Goal: Task Accomplishment & Management: Use online tool/utility

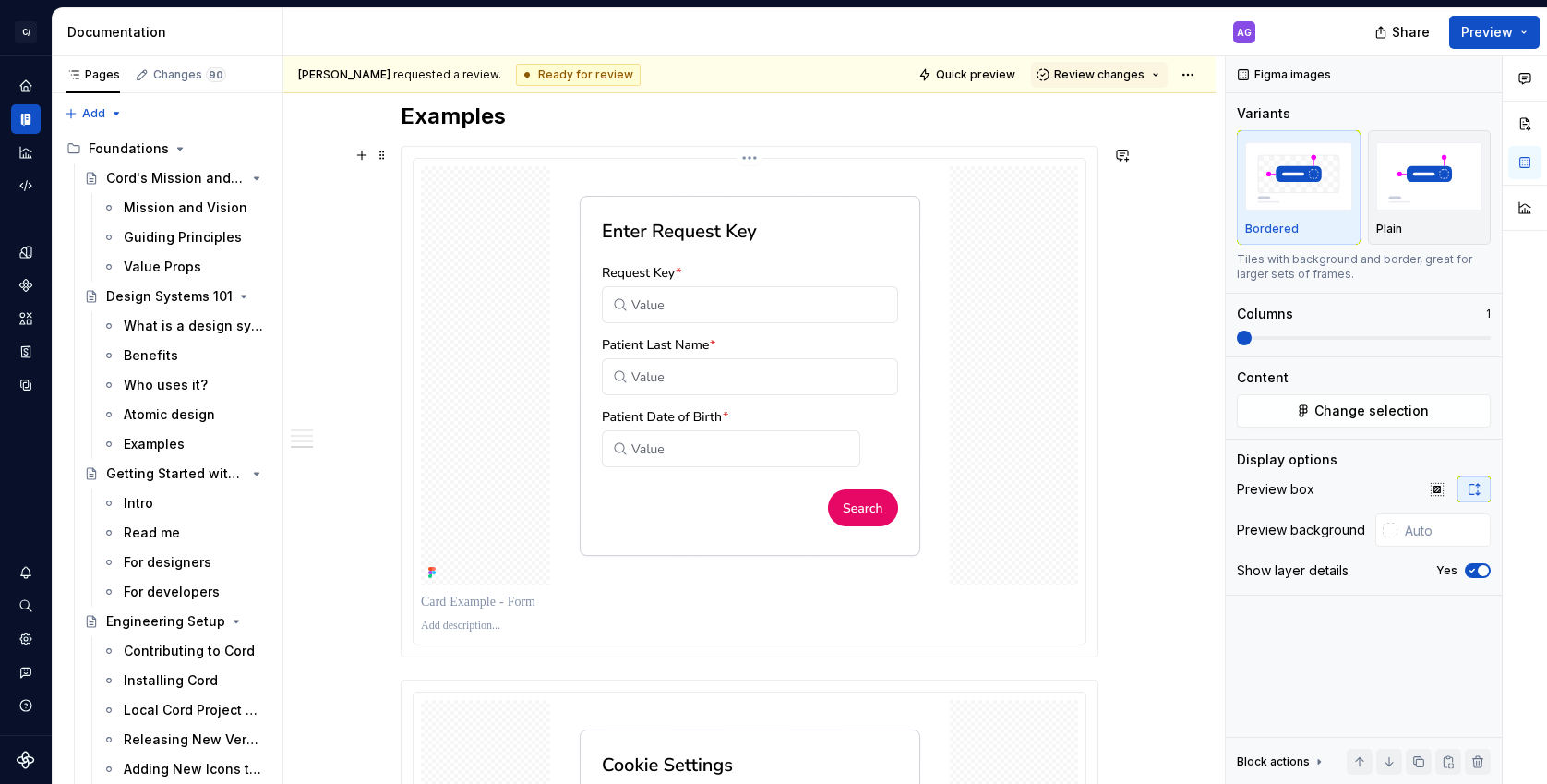
scroll to position [2120, 0]
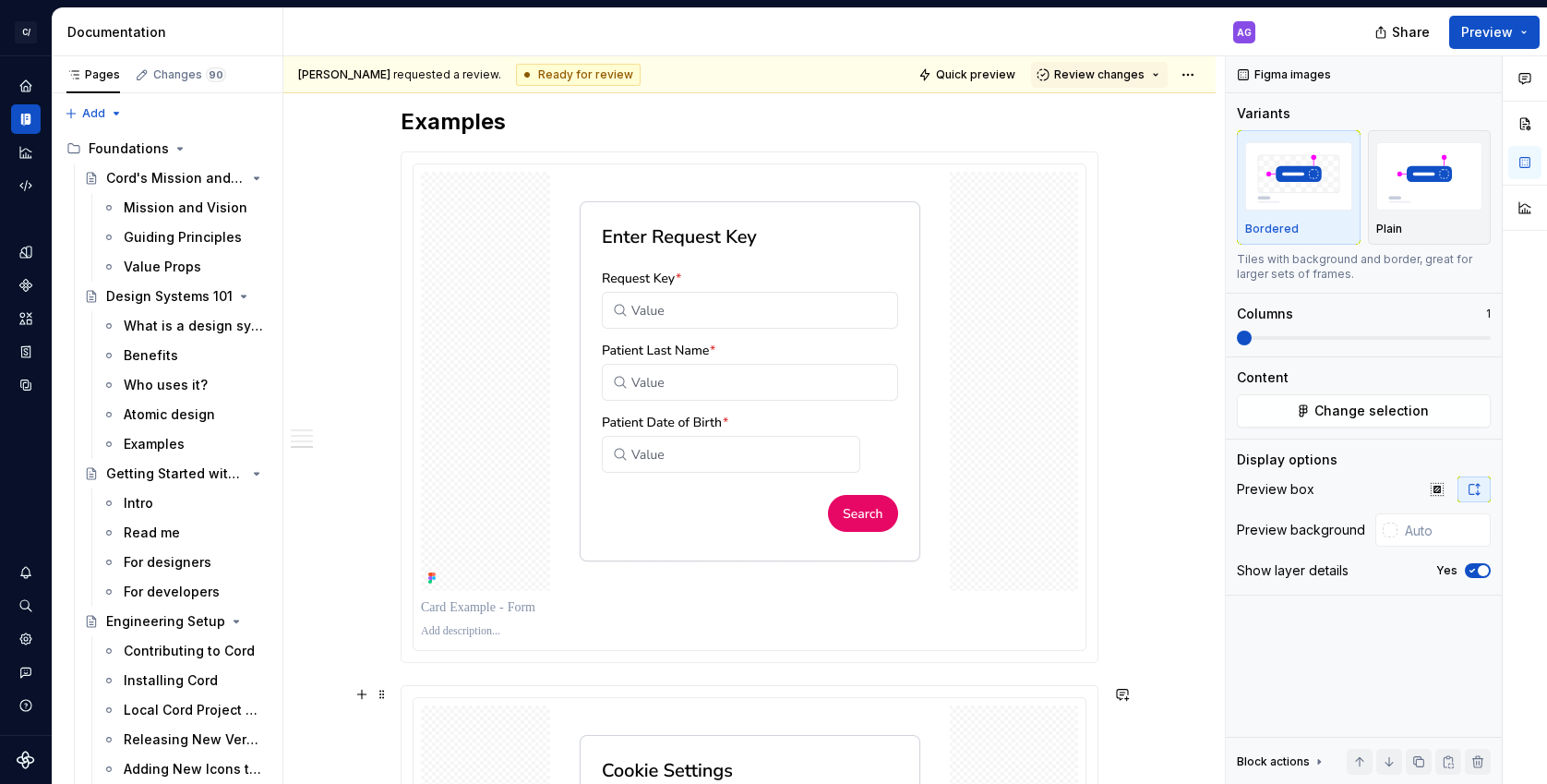
click at [670, 270] on img at bounding box center [750, 381] width 400 height 419
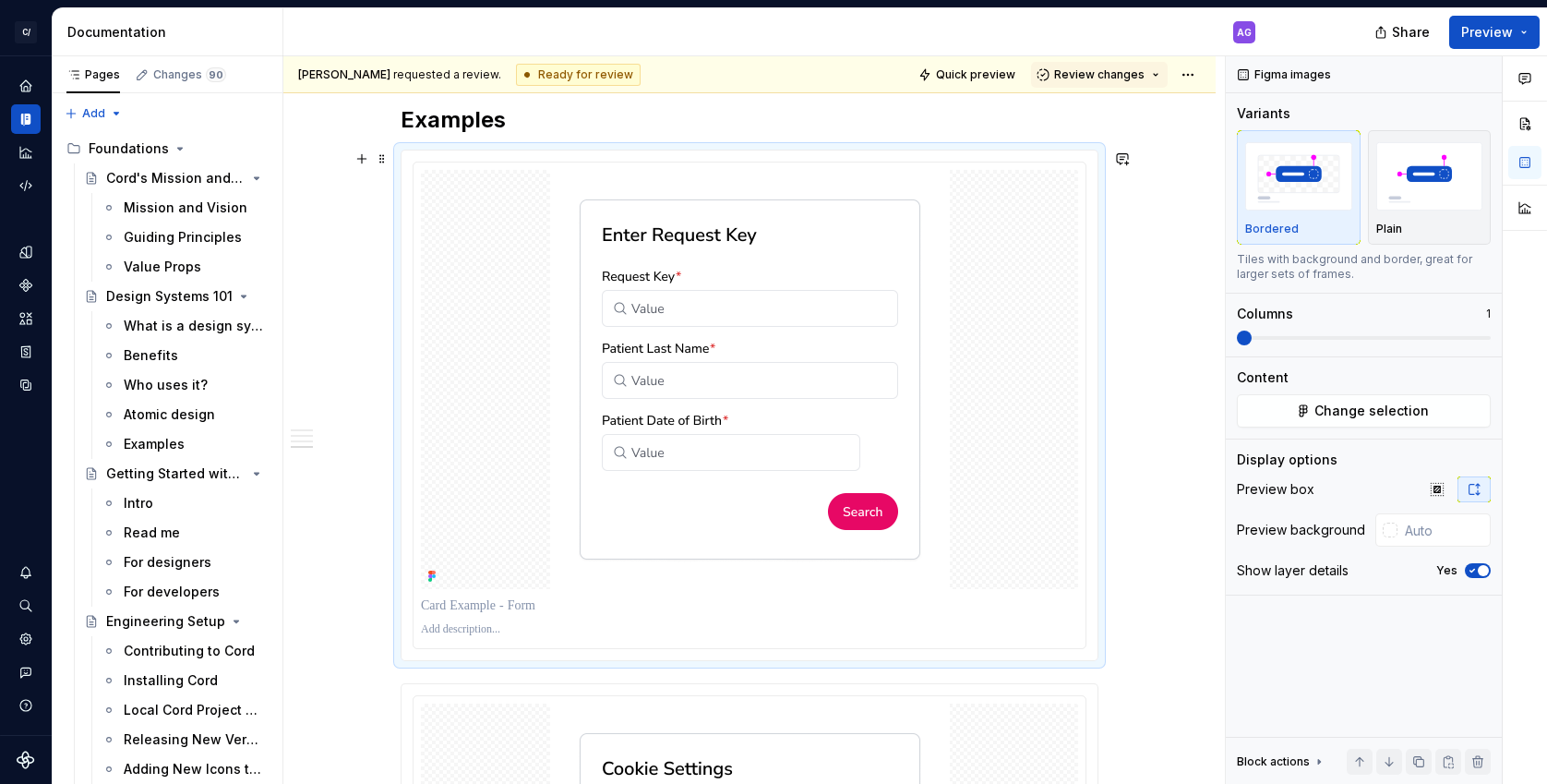
click at [647, 227] on img at bounding box center [750, 380] width 400 height 419
click at [647, 227] on img at bounding box center [750, 381] width 400 height 419
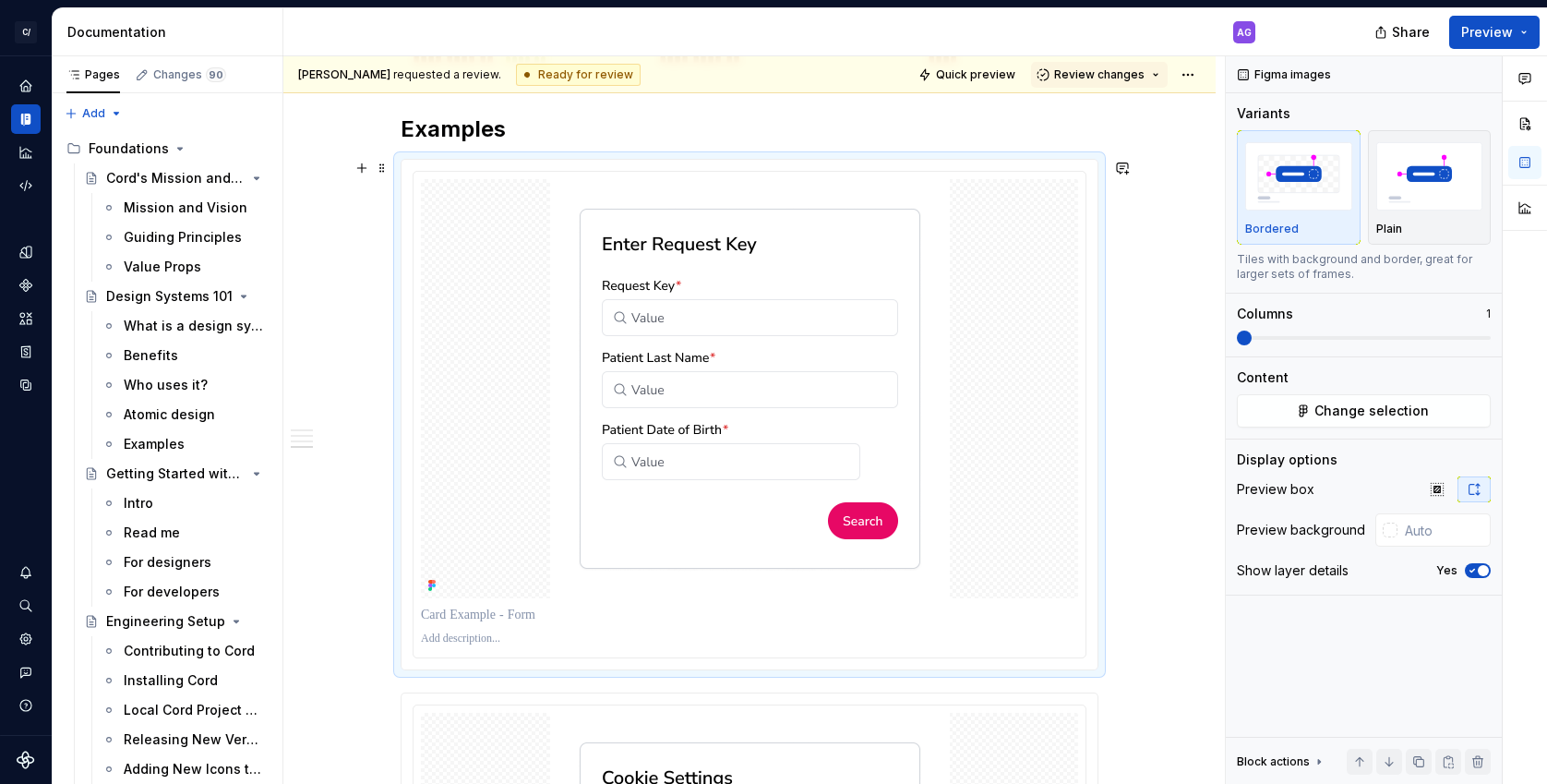
scroll to position [2111, 0]
click at [760, 298] on img at bounding box center [750, 390] width 400 height 419
click at [1298, 402] on button "Change selection" at bounding box center [1363, 410] width 254 height 34
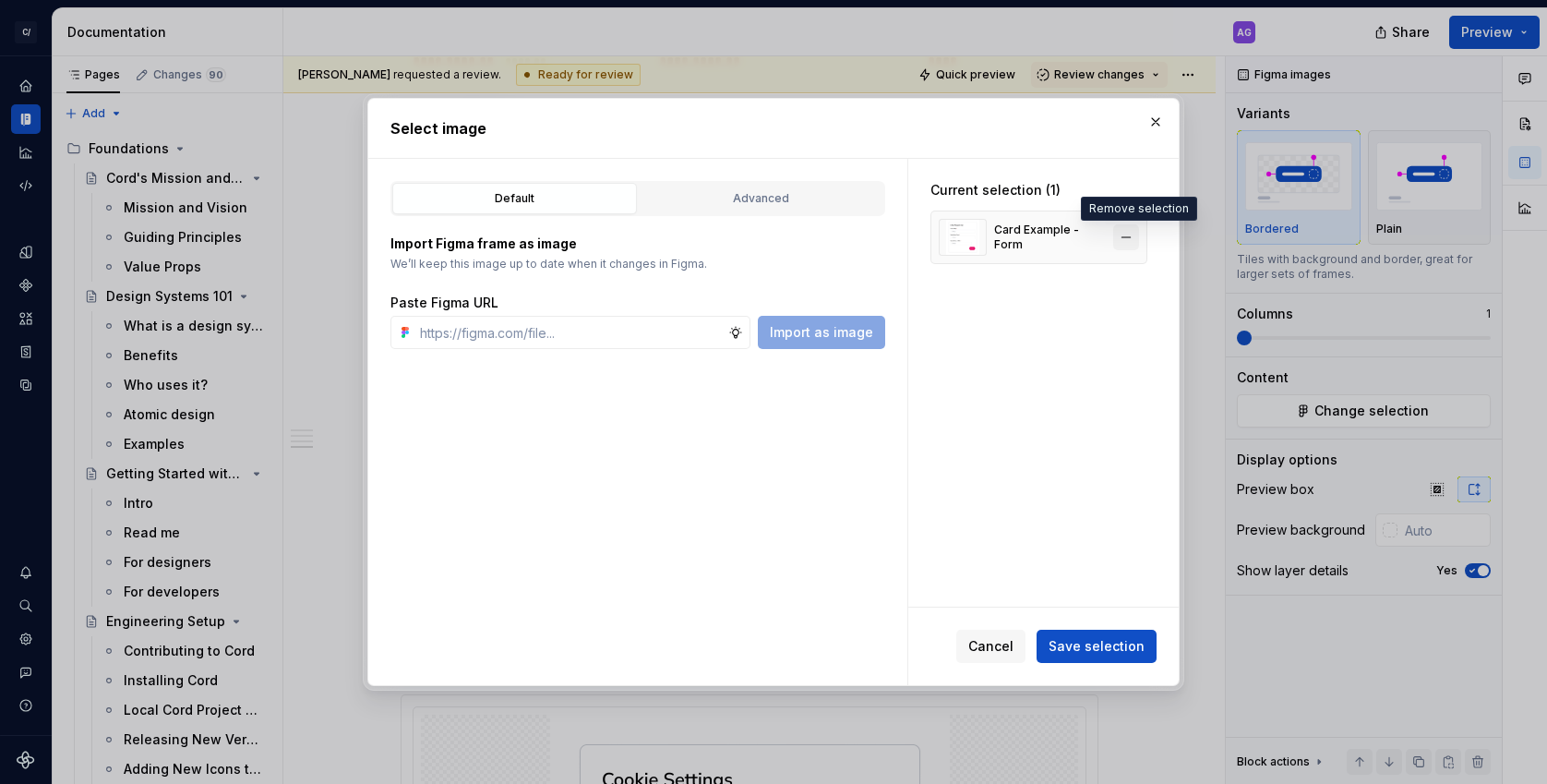
type textarea "*"
click at [1136, 233] on button "button" at bounding box center [1126, 236] width 26 height 26
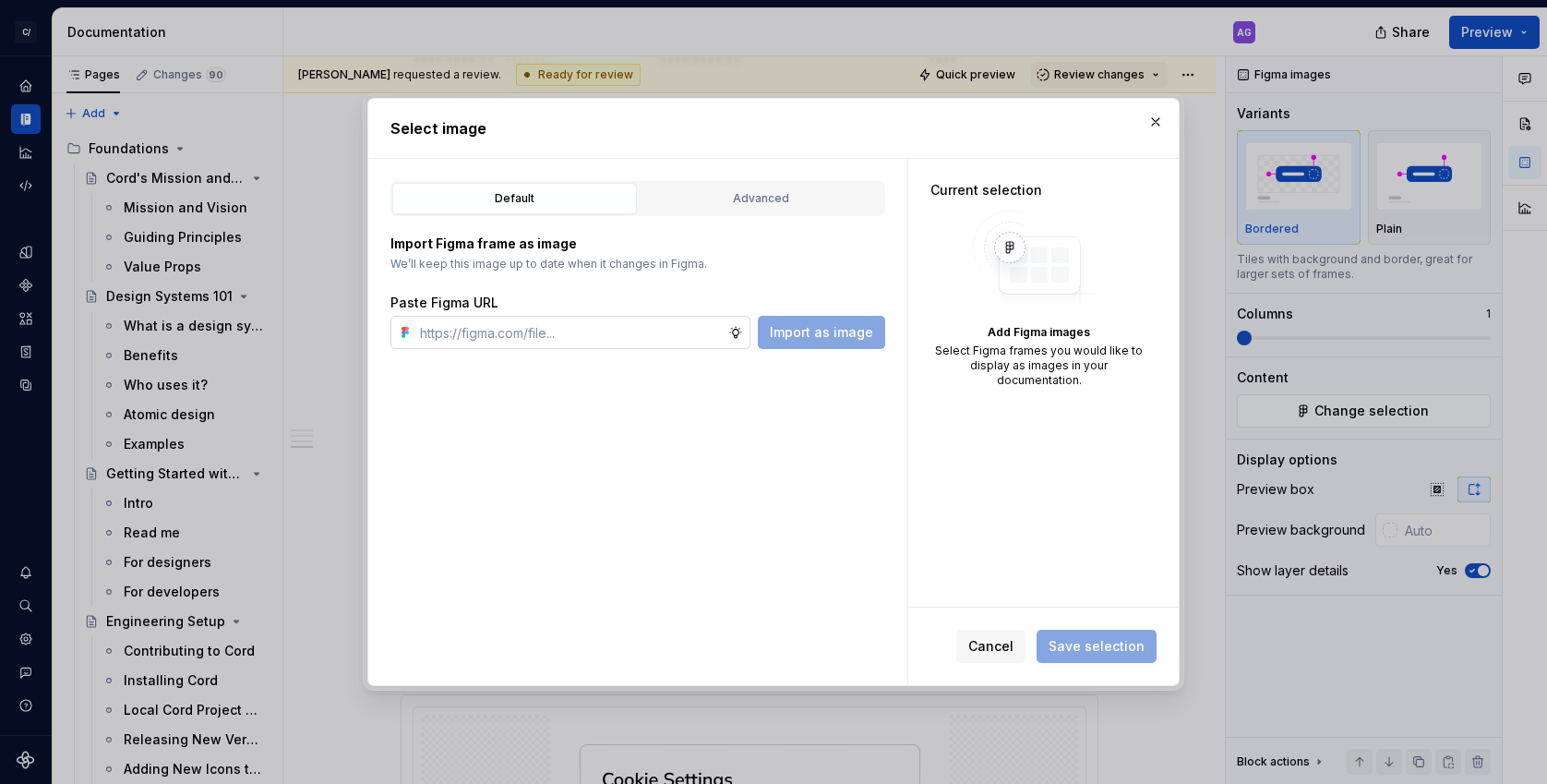
click at [551, 337] on input "text" at bounding box center [570, 332] width 316 height 34
paste input "https://www.figma.com/design/nkXP0qZEhWWPw4n0NJRlo2/Cord-Component-Sandbox?node…"
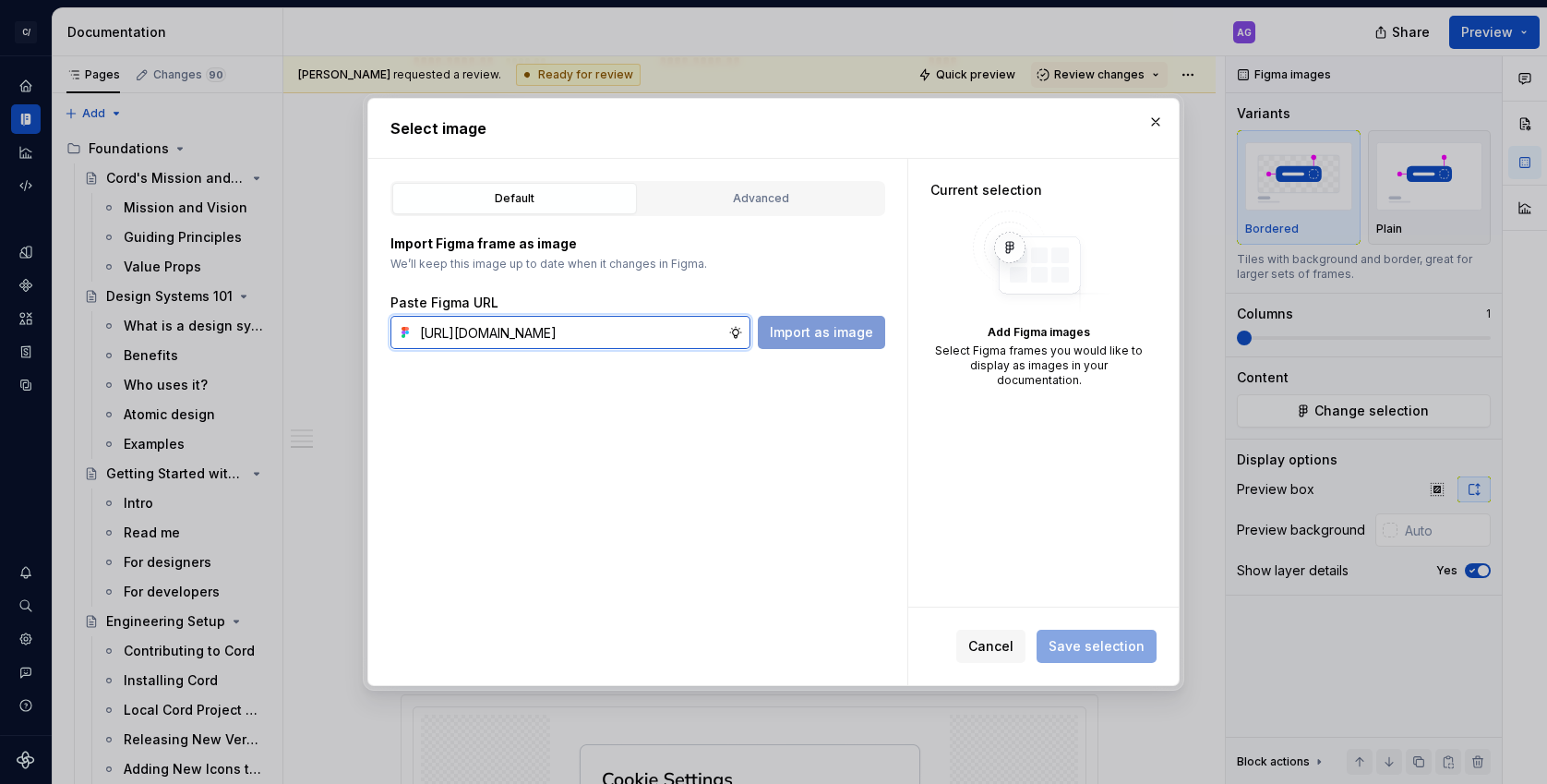
scroll to position [0, 501]
type input "https://www.figma.com/design/nkXP0qZEhWWPw4n0NJRlo2/Cord-Component-Sandbox?node…"
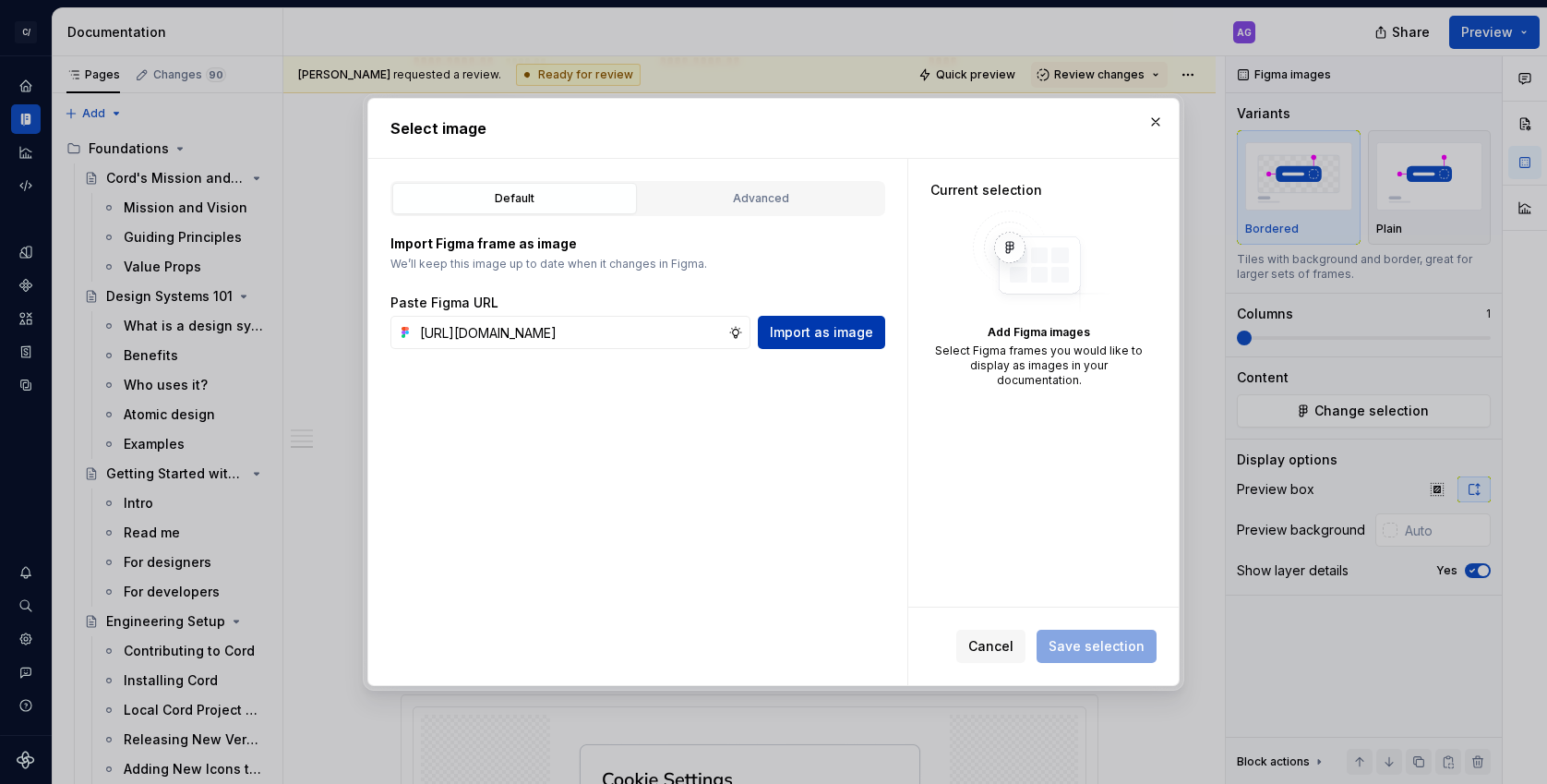
scroll to position [0, 0]
click at [866, 334] on span "Import as image" at bounding box center [822, 331] width 104 height 18
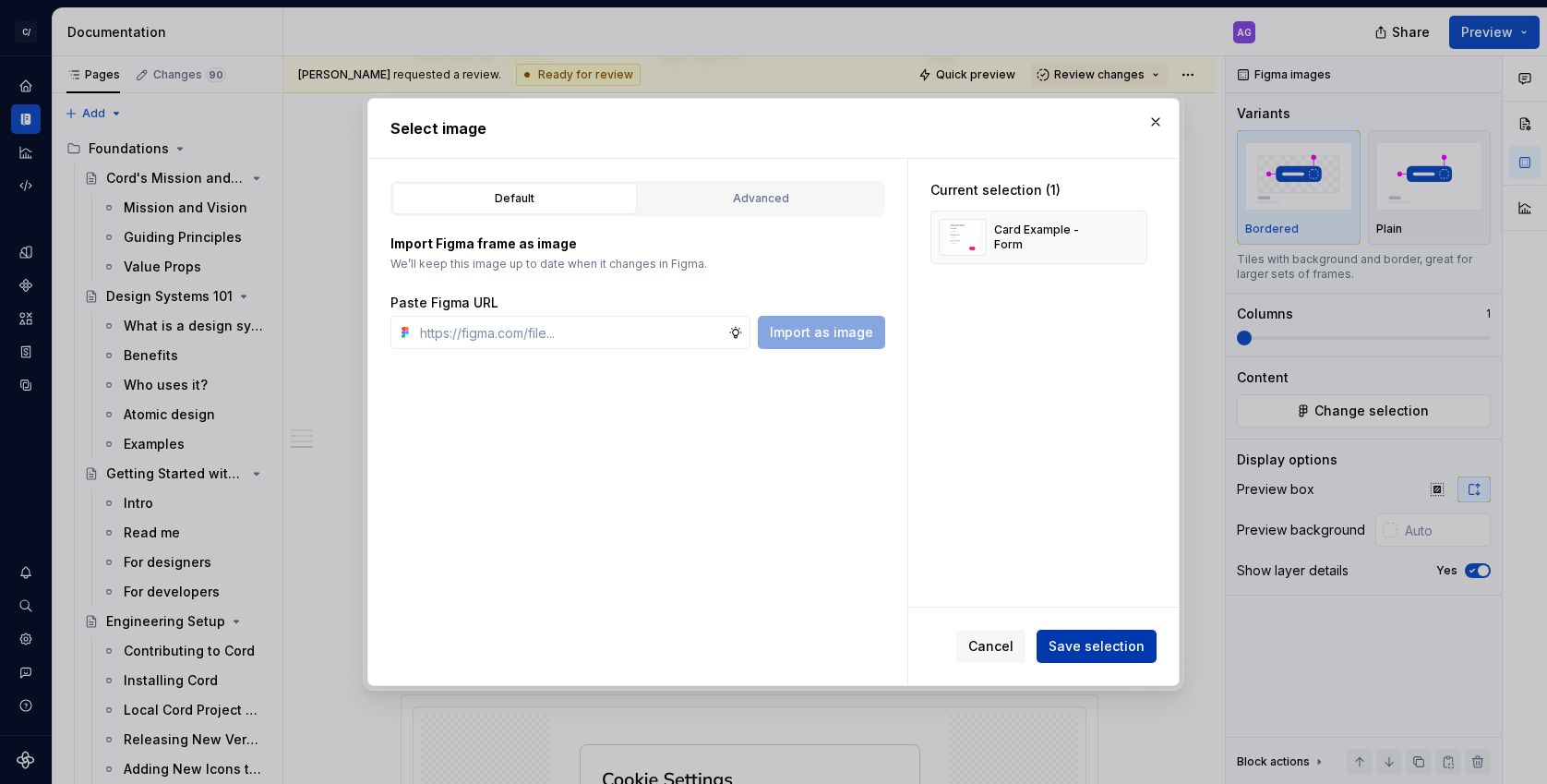
click at [1109, 645] on span "Save selection" at bounding box center [1096, 646] width 96 height 18
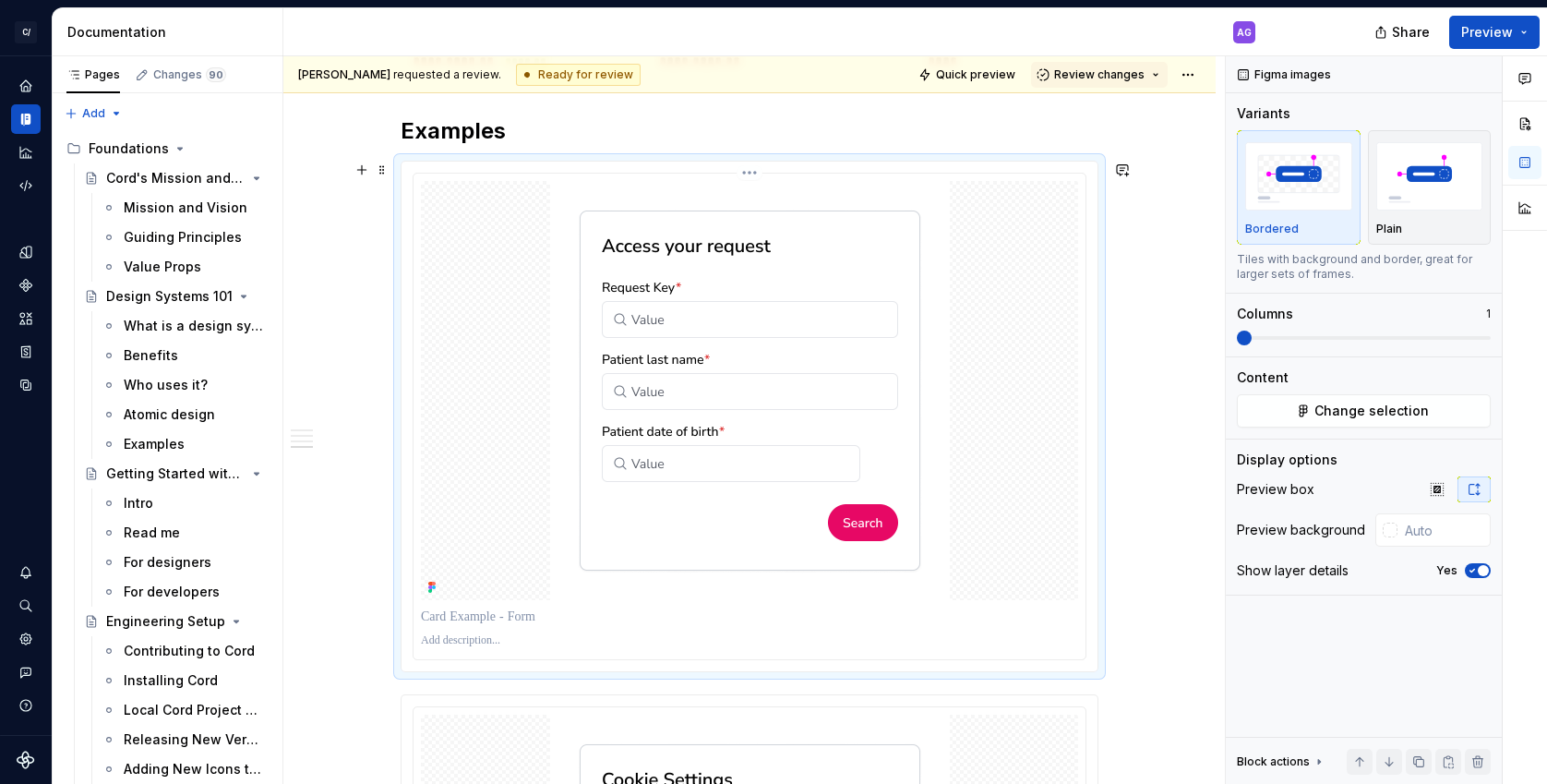
scroll to position [2420, 0]
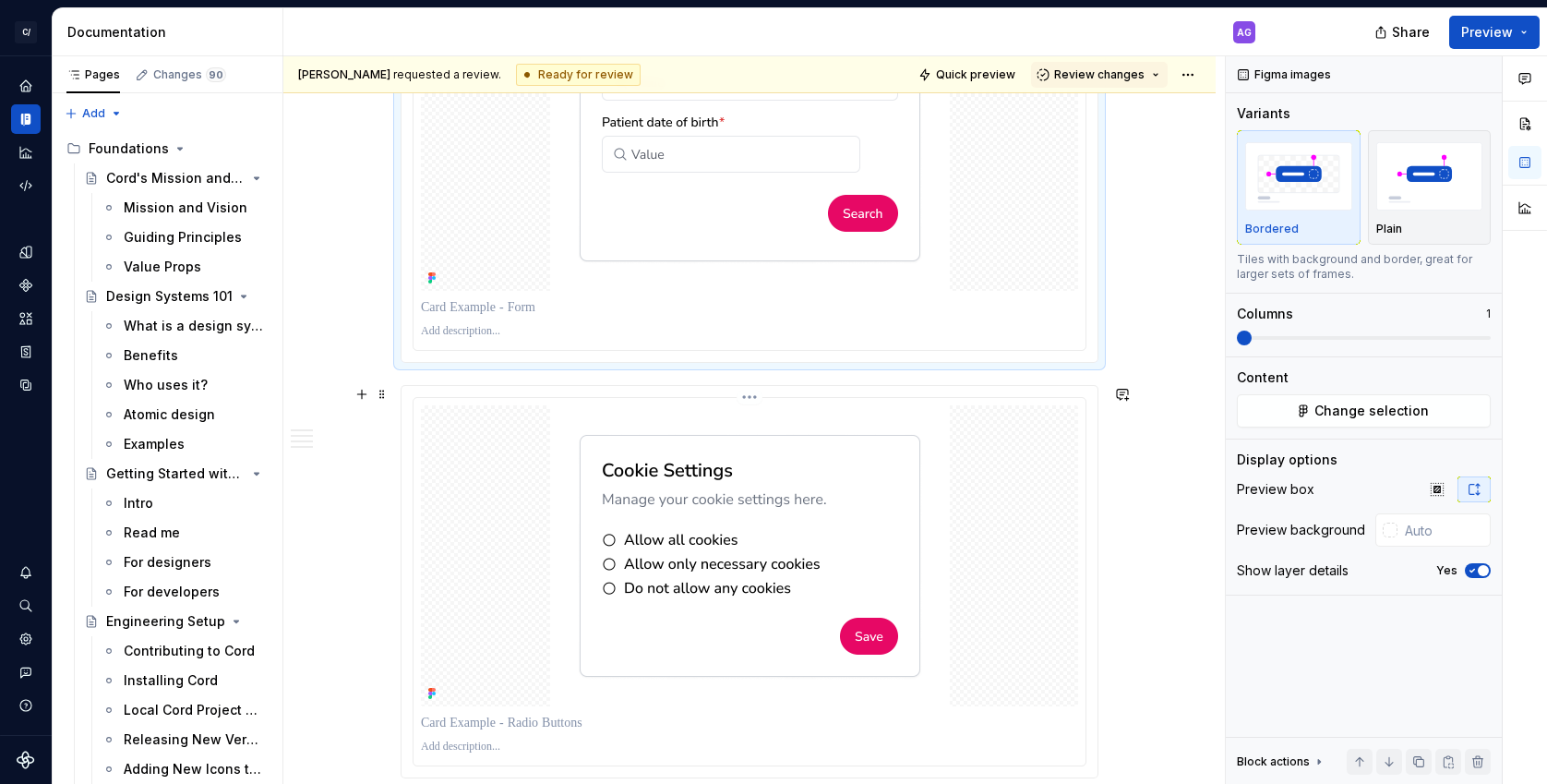
click at [871, 586] on img at bounding box center [750, 555] width 400 height 301
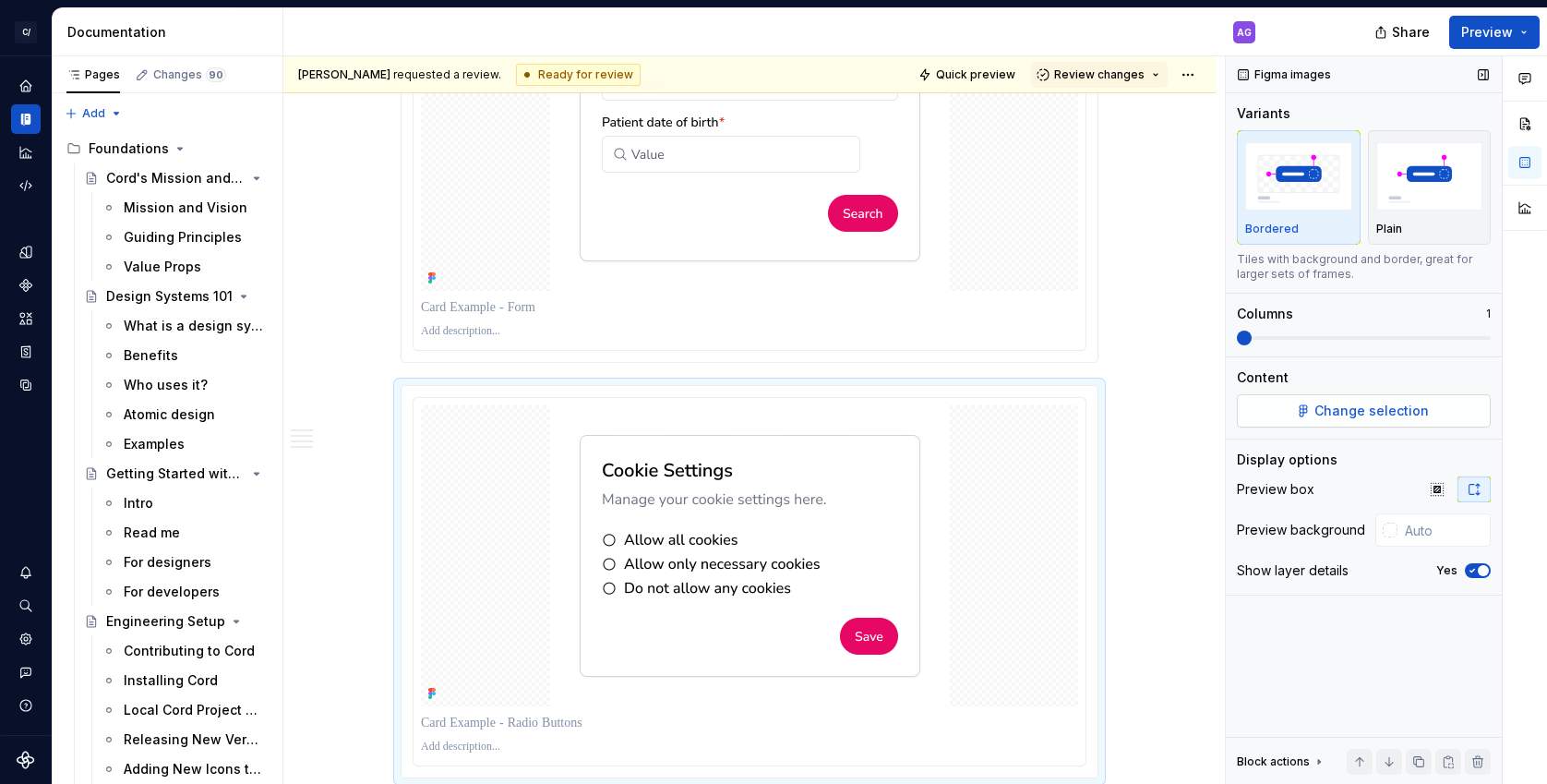
click at [1383, 418] on span "Change selection" at bounding box center [1371, 410] width 114 height 18
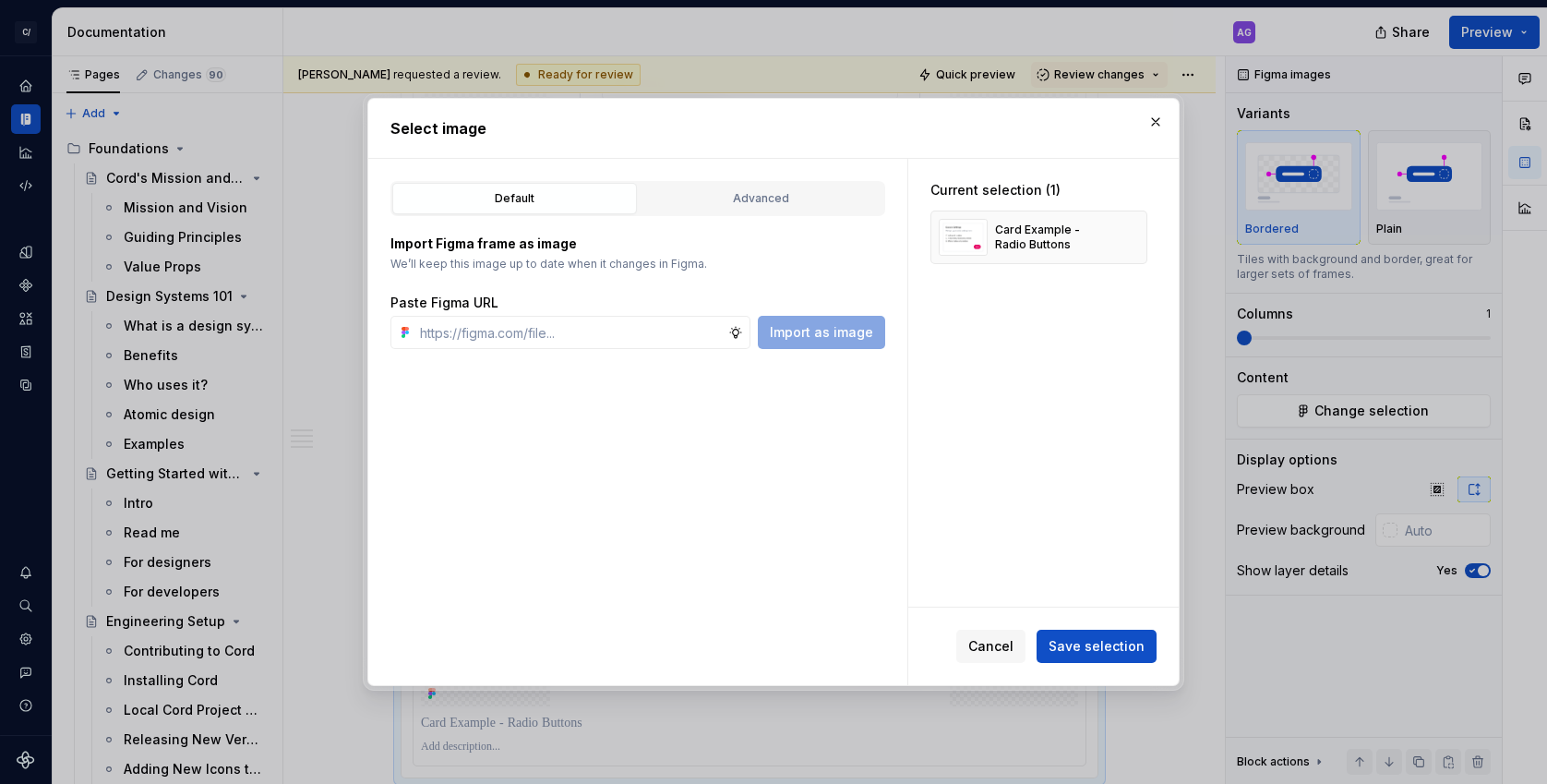
type textarea "*"
type input "https://www.figma.com/design/nkXP0qZEhWWPw4n0NJRlo2/Cord-Component-Sandbox?node…"
drag, startPoint x: 1133, startPoint y: 235, endPoint x: 878, endPoint y: 297, distance: 262.4
click at [1133, 235] on button "button" at bounding box center [1126, 236] width 26 height 26
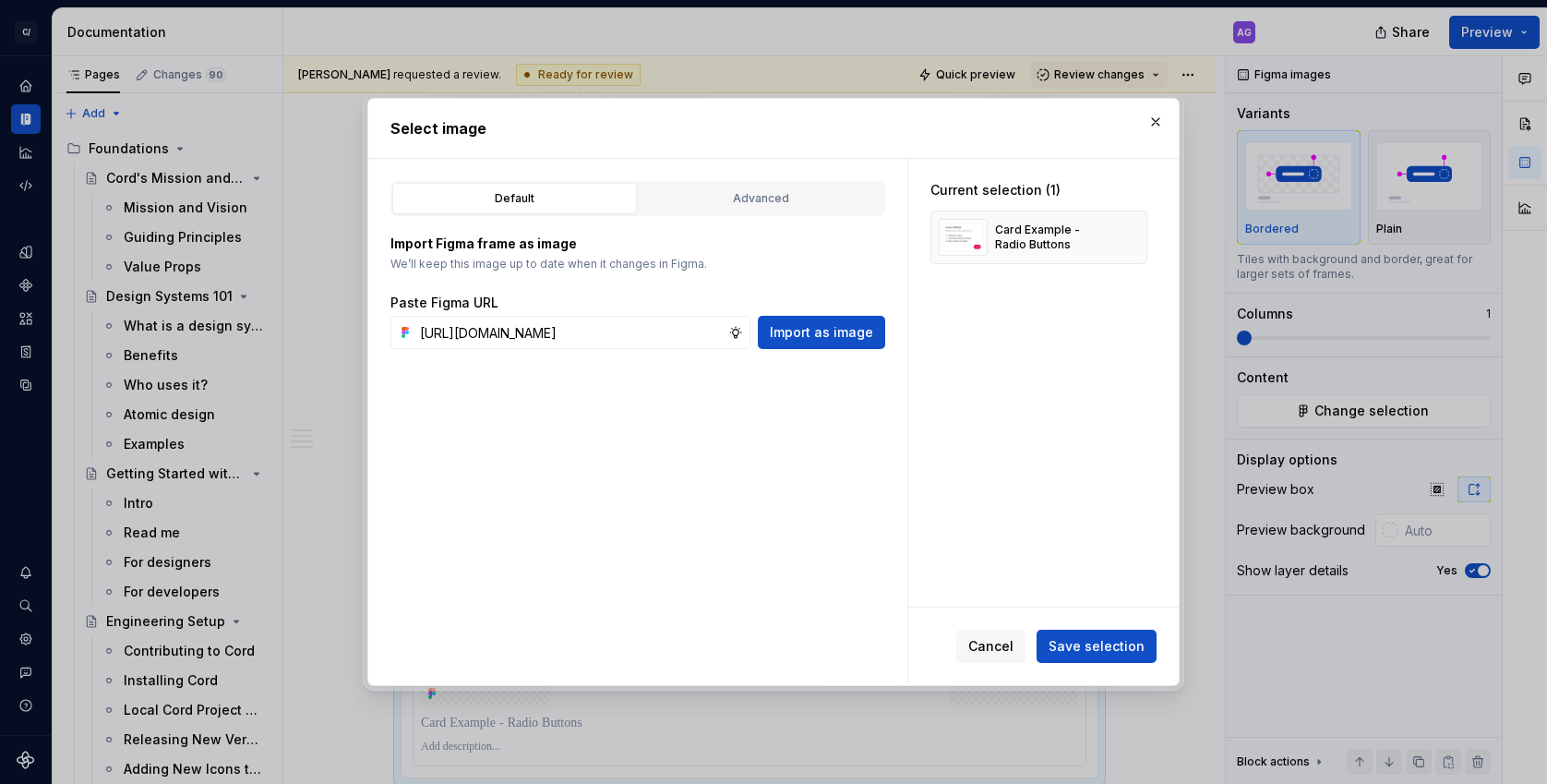
scroll to position [0, 0]
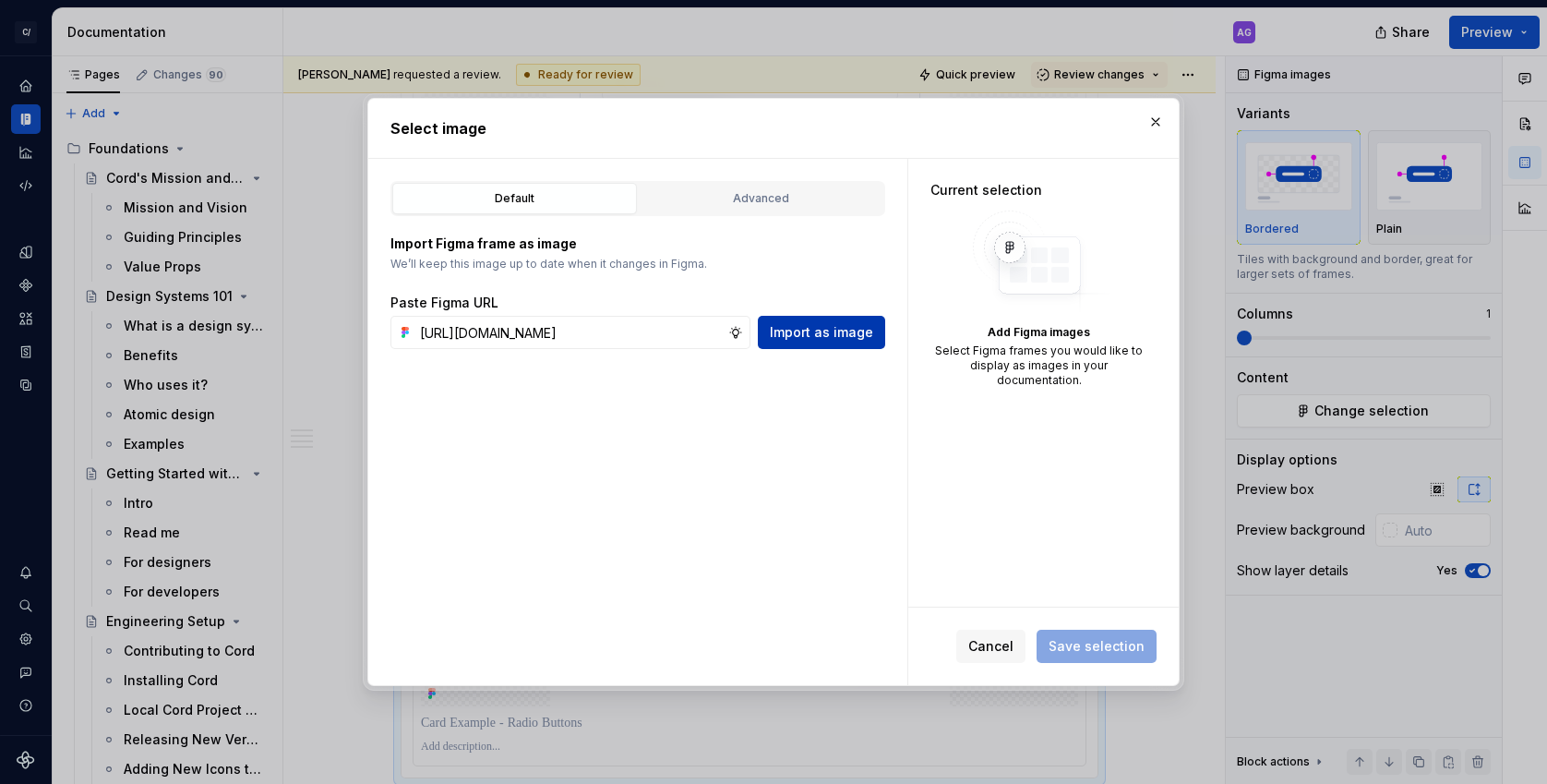
click at [814, 340] on span "Import as image" at bounding box center [822, 331] width 104 height 18
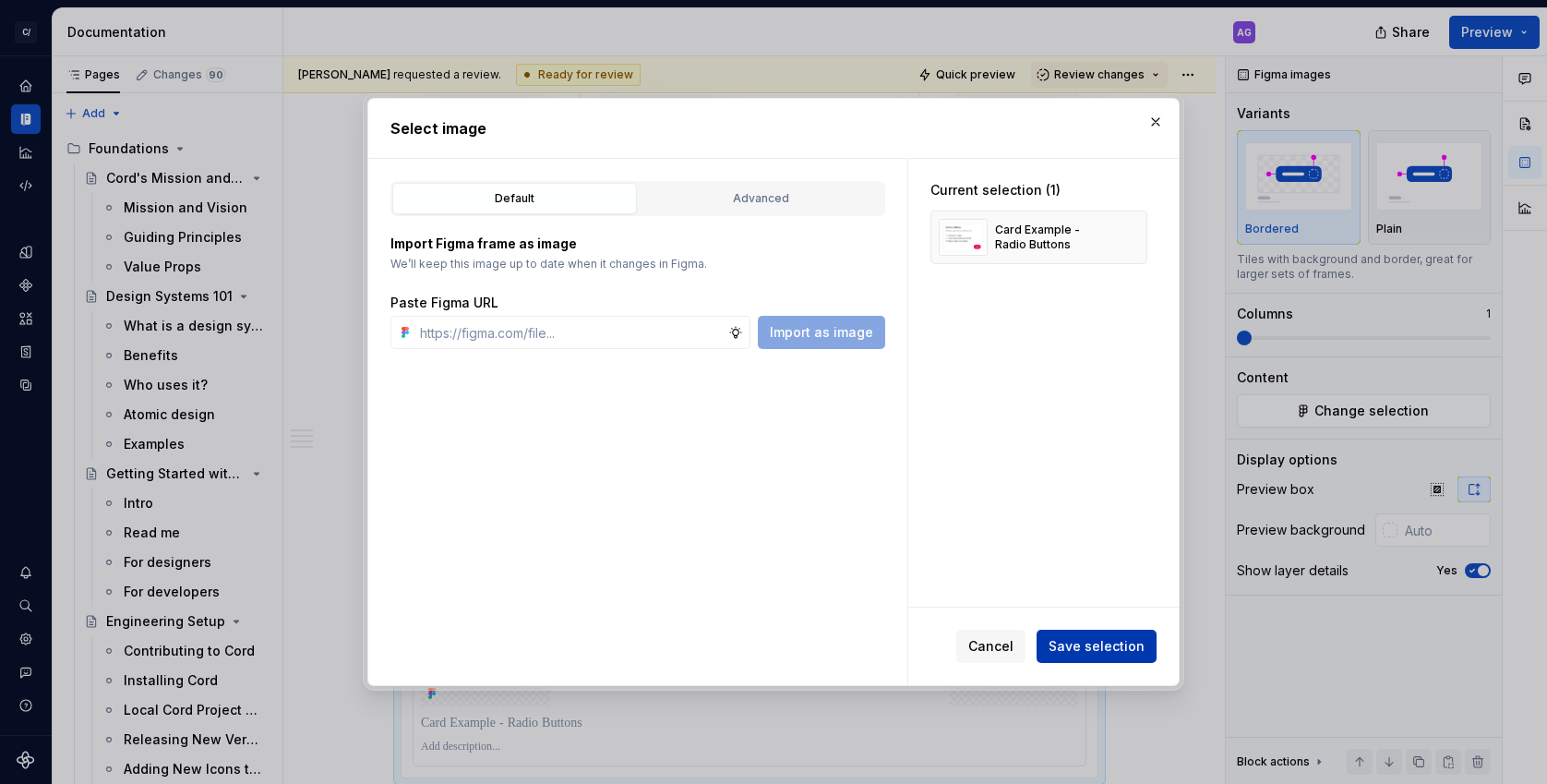
click at [1107, 650] on span "Save selection" at bounding box center [1096, 646] width 96 height 18
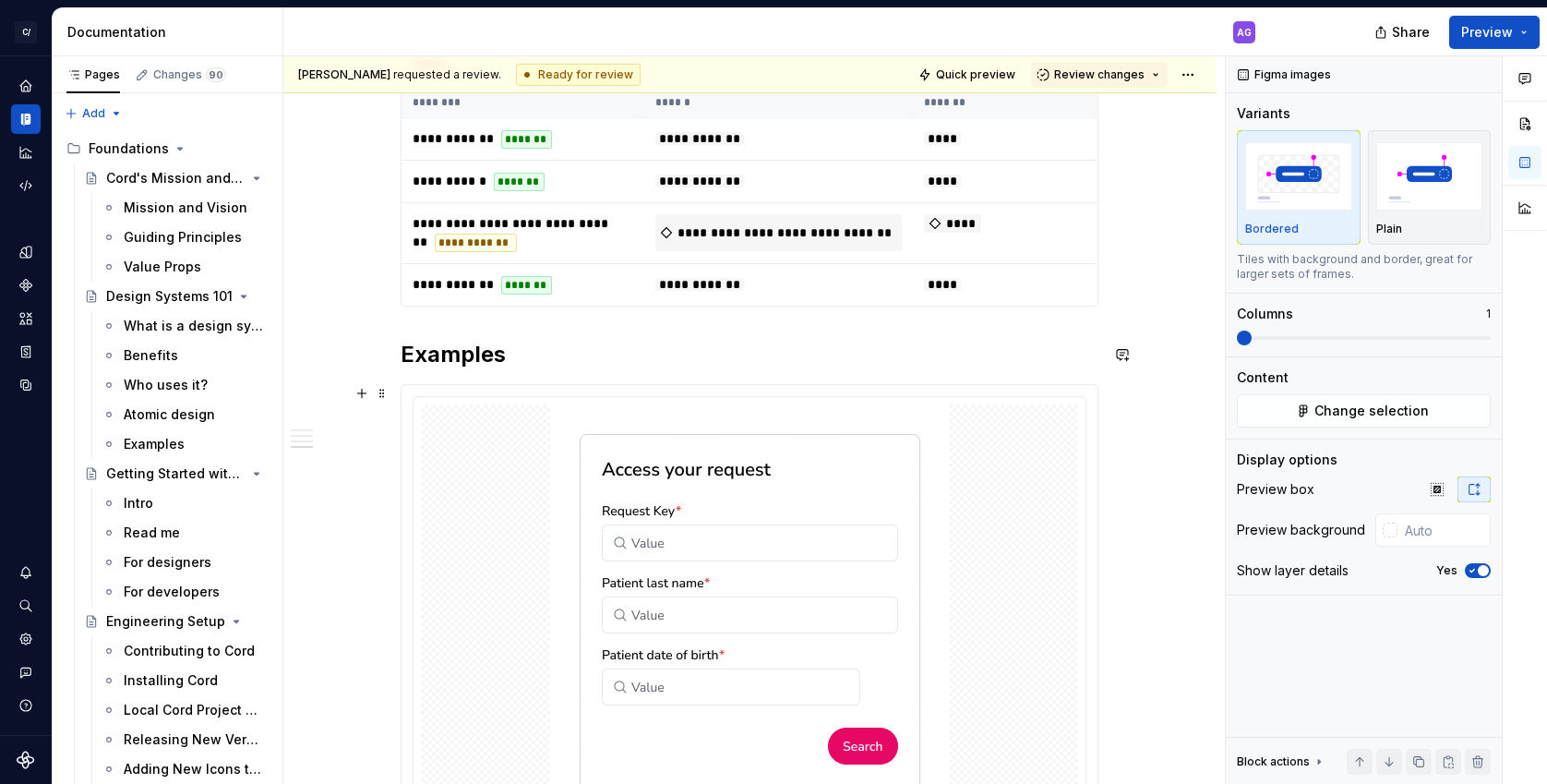
scroll to position [1974, 0]
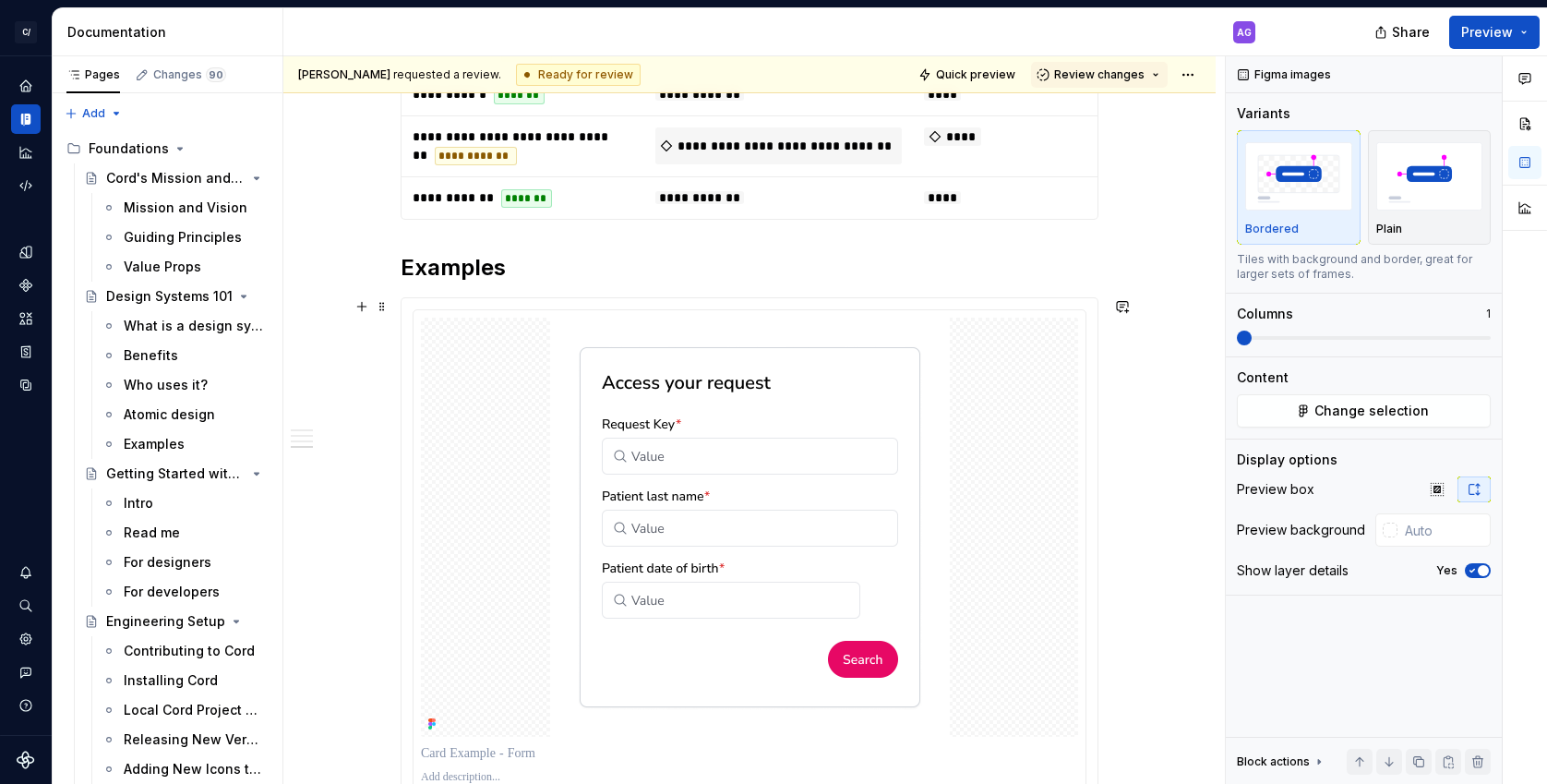
click at [1162, 435] on div "Overview The card component is used to group and display some related pieces of…" at bounding box center [749, 156] width 932 height 3574
click at [815, 434] on img at bounding box center [750, 527] width 400 height 419
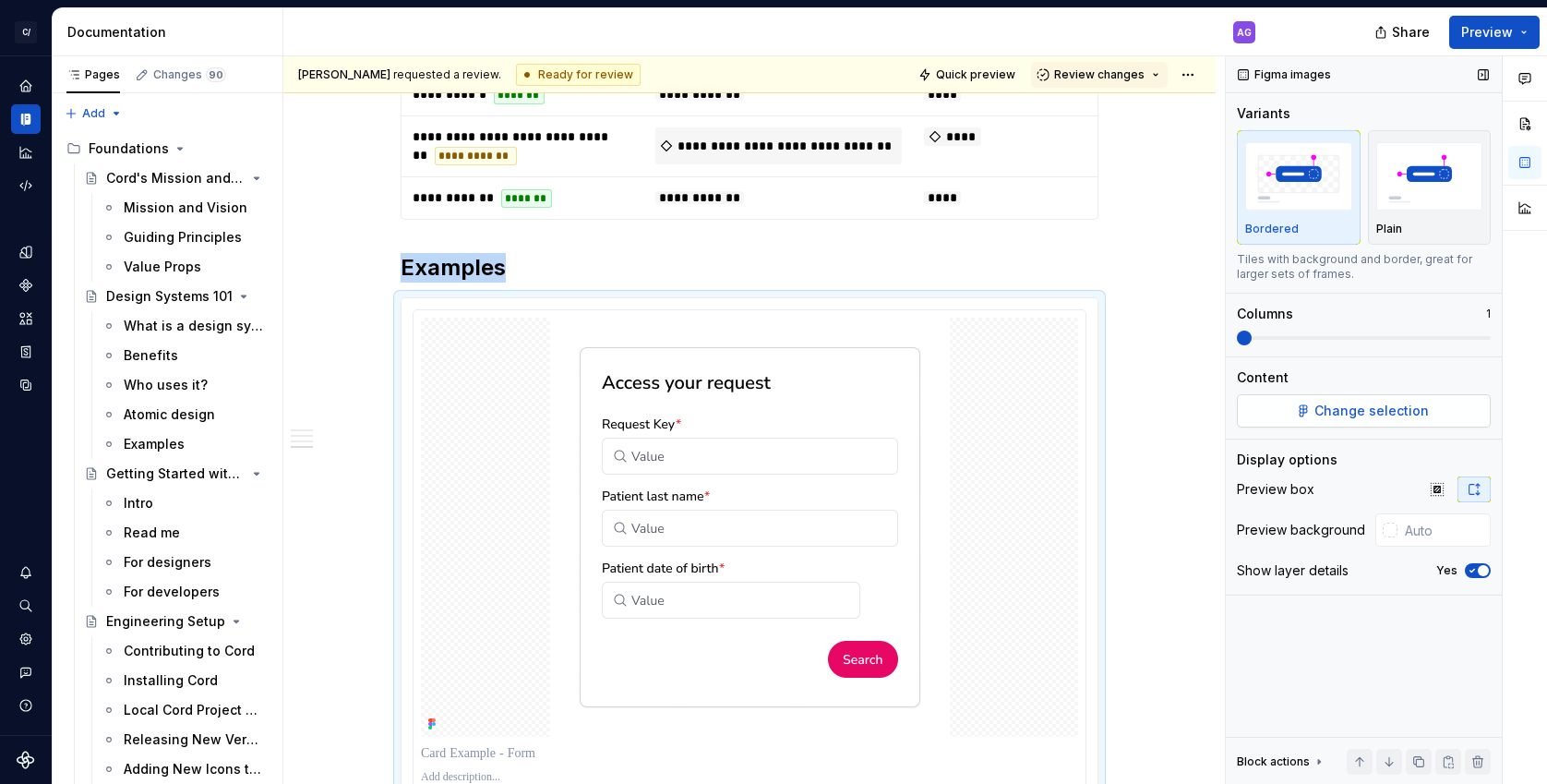
click at [1360, 409] on span "Change selection" at bounding box center [1371, 410] width 114 height 18
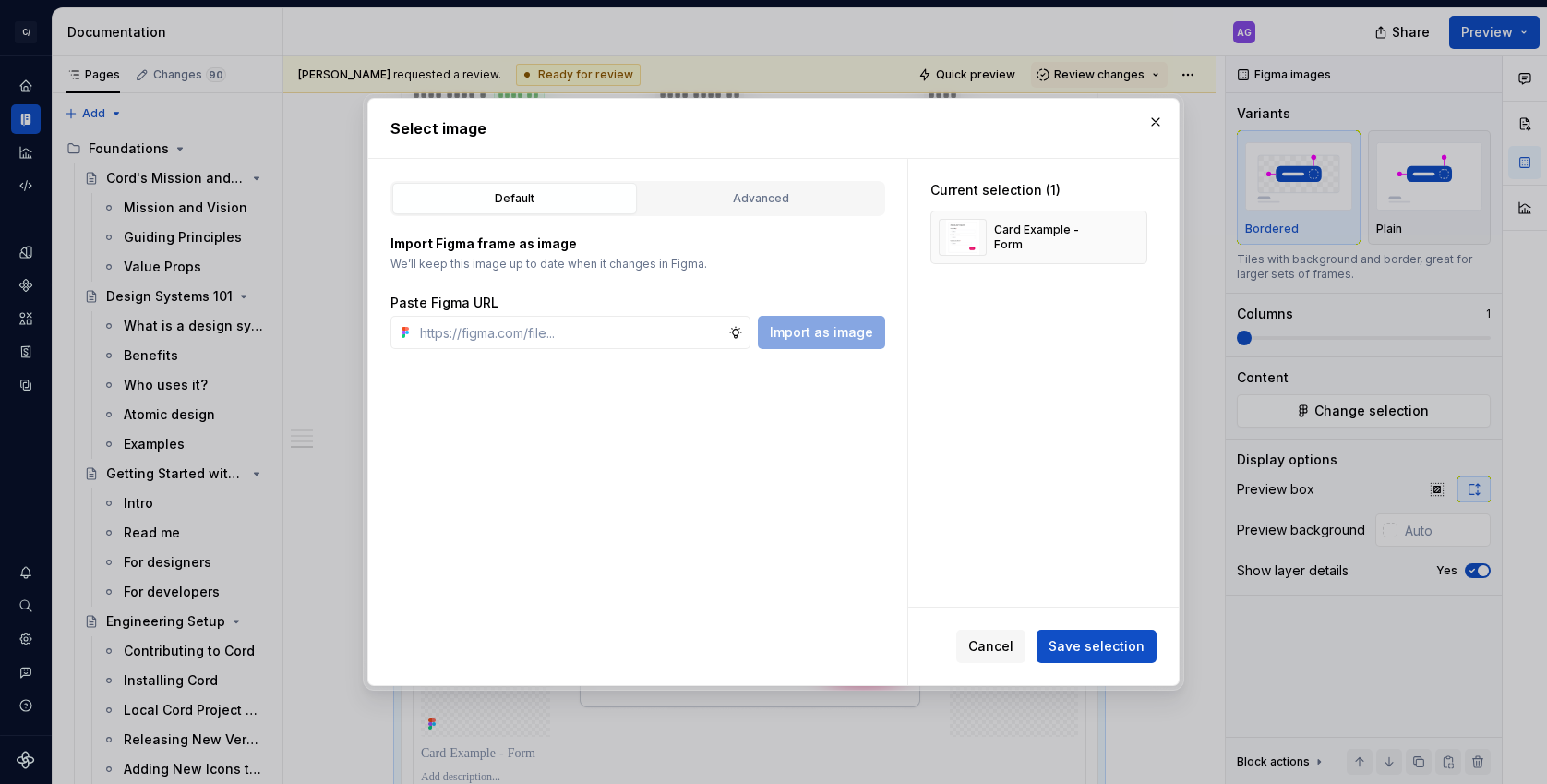
type textarea "*"
type input "https://www.figma.com/design/nkXP0qZEhWWPw4n0NJRlo2/Cord-Component-Sandbox?node…"
click at [827, 347] on button "Import as image" at bounding box center [822, 332] width 128 height 34
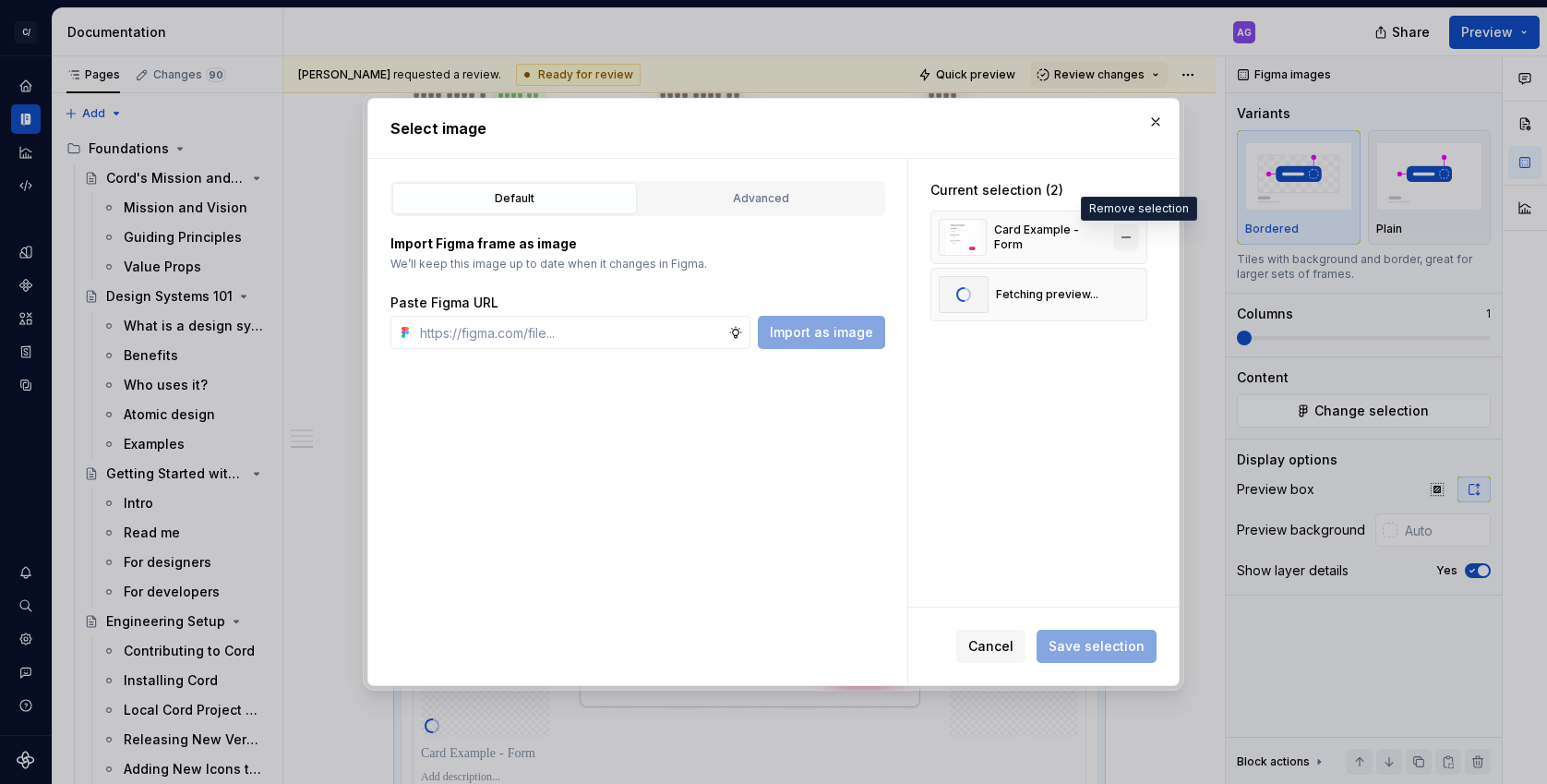
click at [1138, 237] on button "button" at bounding box center [1126, 236] width 26 height 26
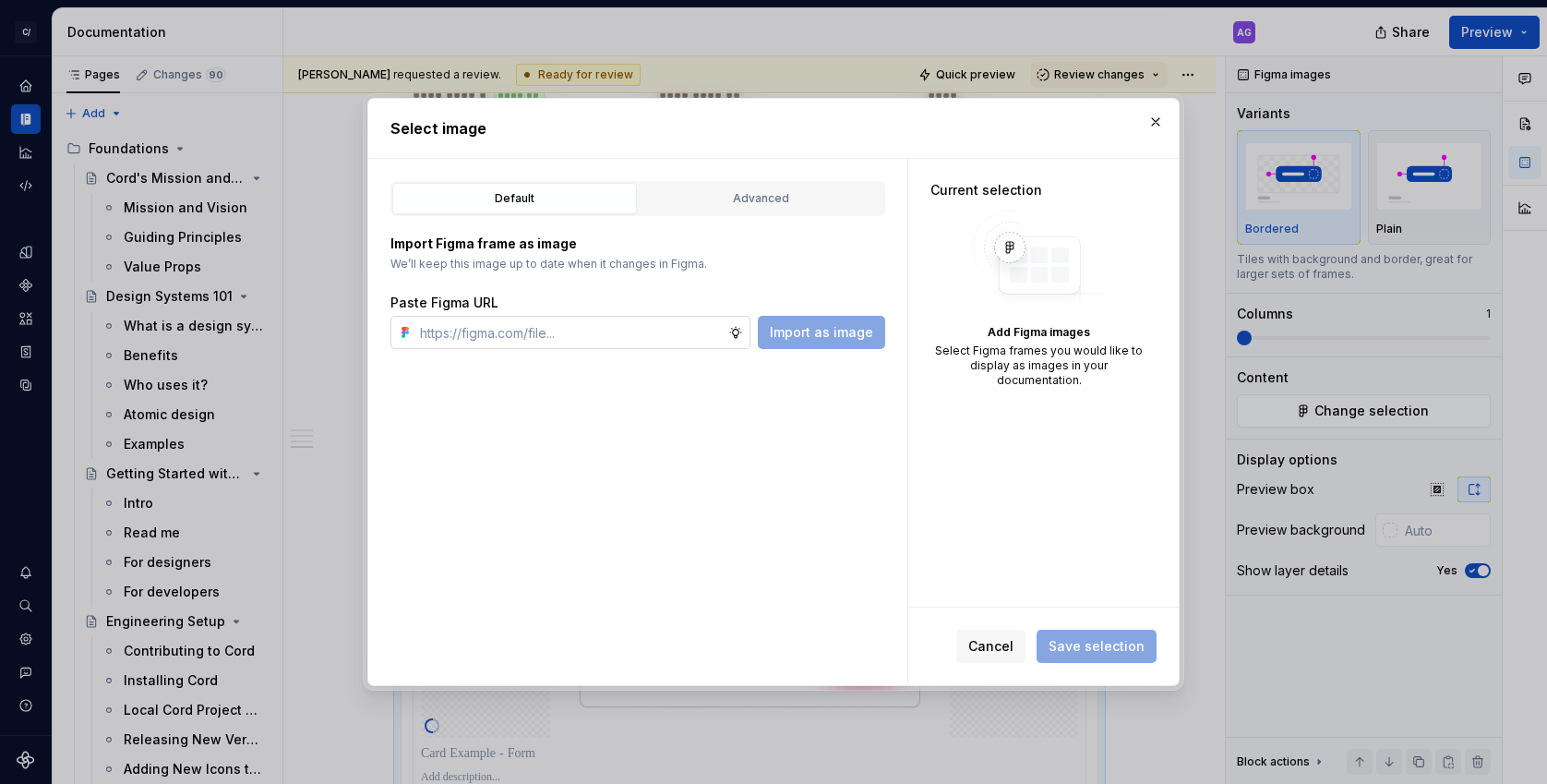
click at [648, 342] on input "text" at bounding box center [570, 332] width 316 height 34
paste input "https://www.figma.com/design/nkXP0qZEhWWPw4n0NJRlo2/Cord-Component-Sandbox?node…"
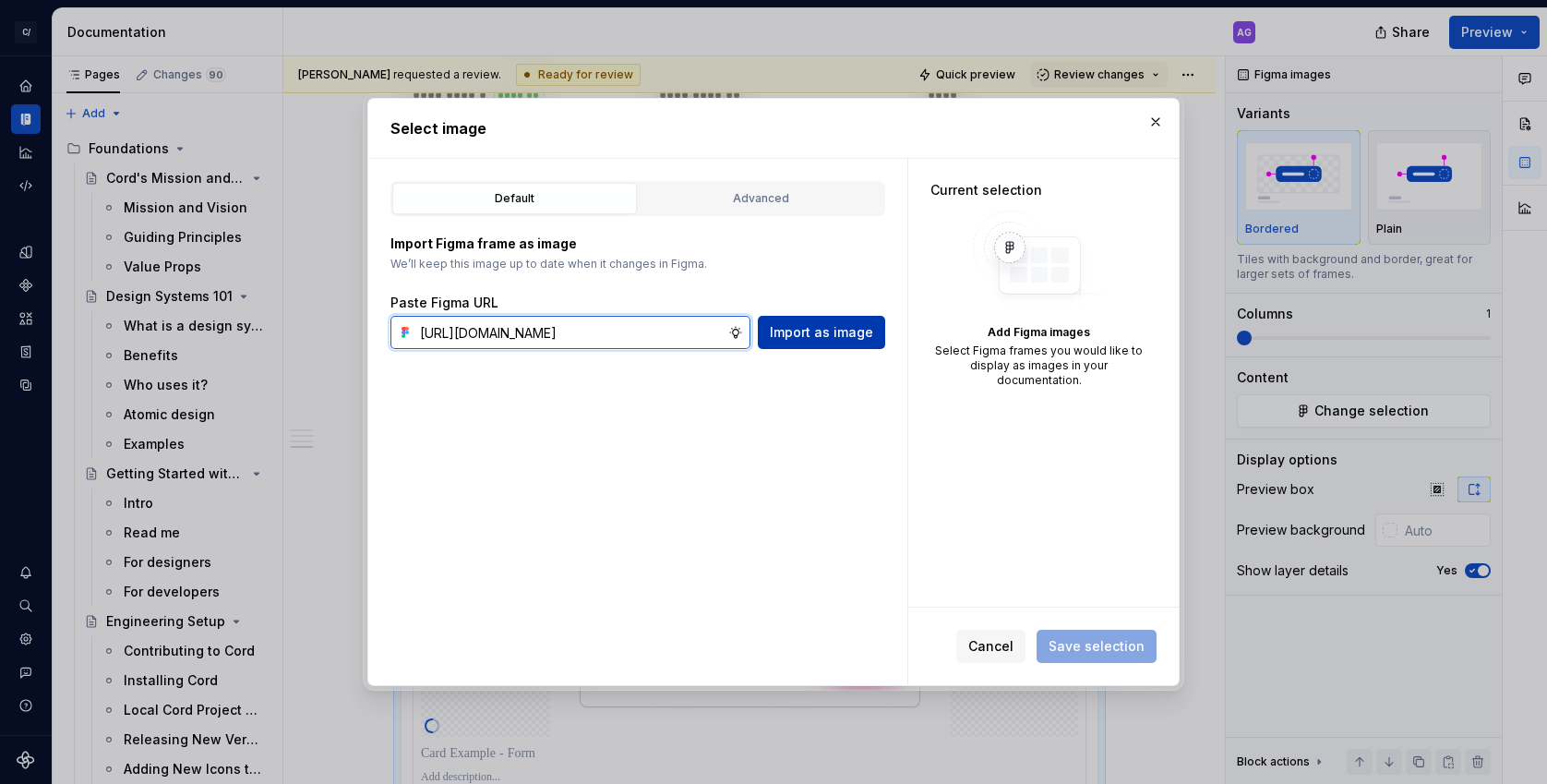
type input "https://www.figma.com/design/nkXP0qZEhWWPw4n0NJRlo2/Cord-Component-Sandbox?node…"
click at [786, 338] on span "Import as image" at bounding box center [822, 331] width 104 height 18
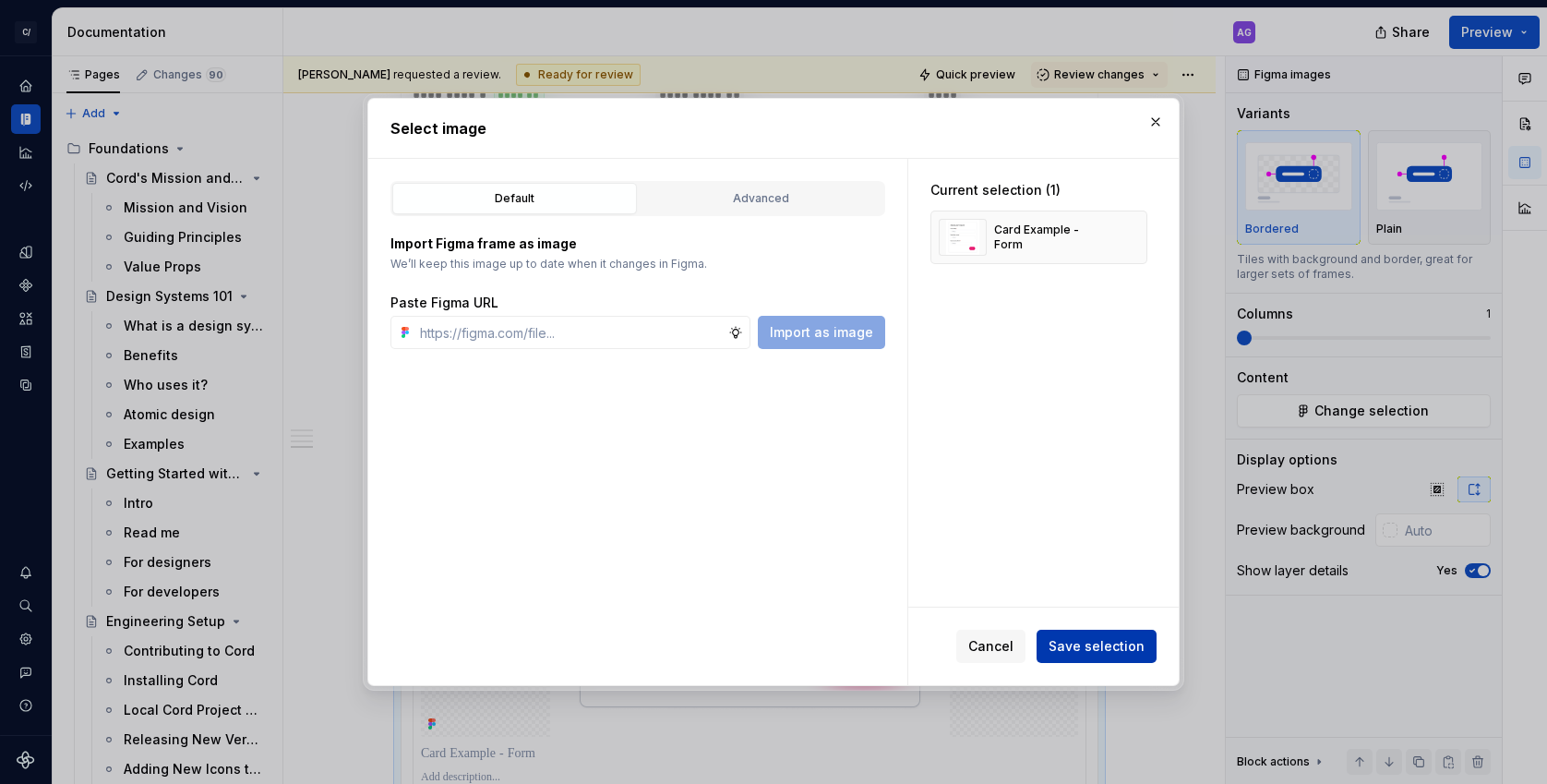
click at [1089, 643] on span "Save selection" at bounding box center [1096, 646] width 96 height 18
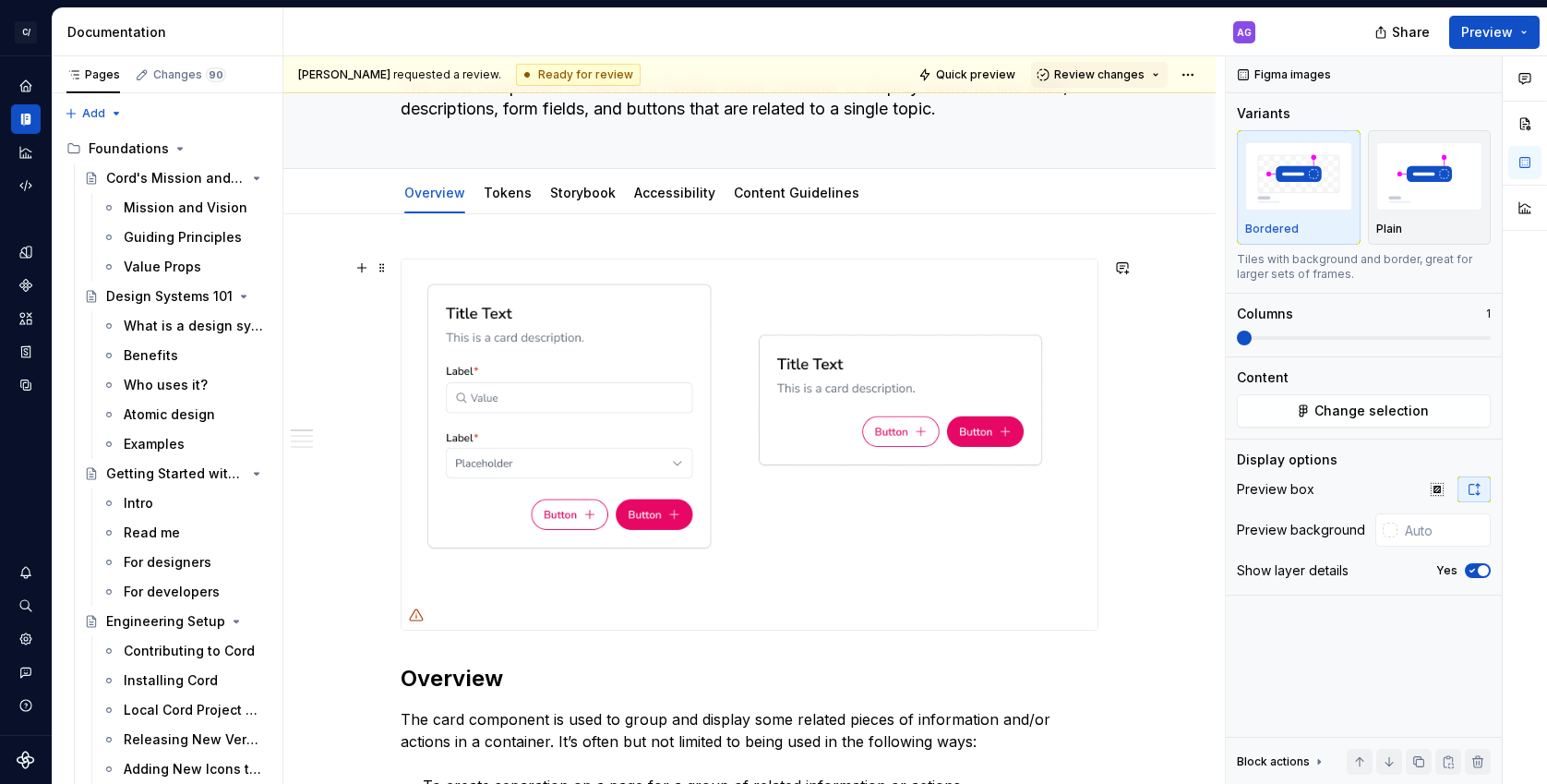
scroll to position [131, 0]
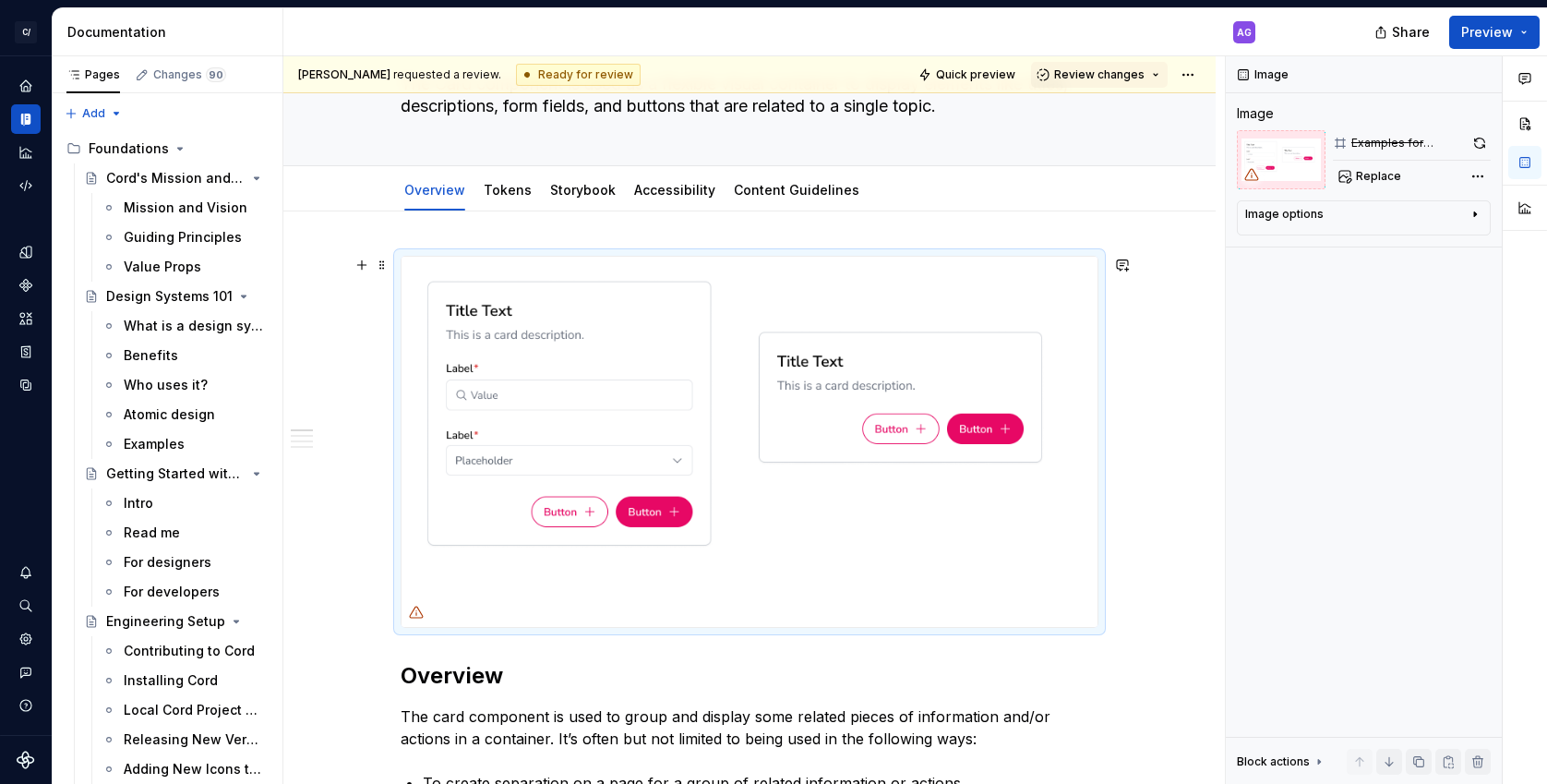
click at [952, 287] on img at bounding box center [749, 441] width 696 height 370
click at [881, 426] on img at bounding box center [749, 441] width 696 height 370
click at [1354, 179] on button "Replace" at bounding box center [1371, 176] width 77 height 26
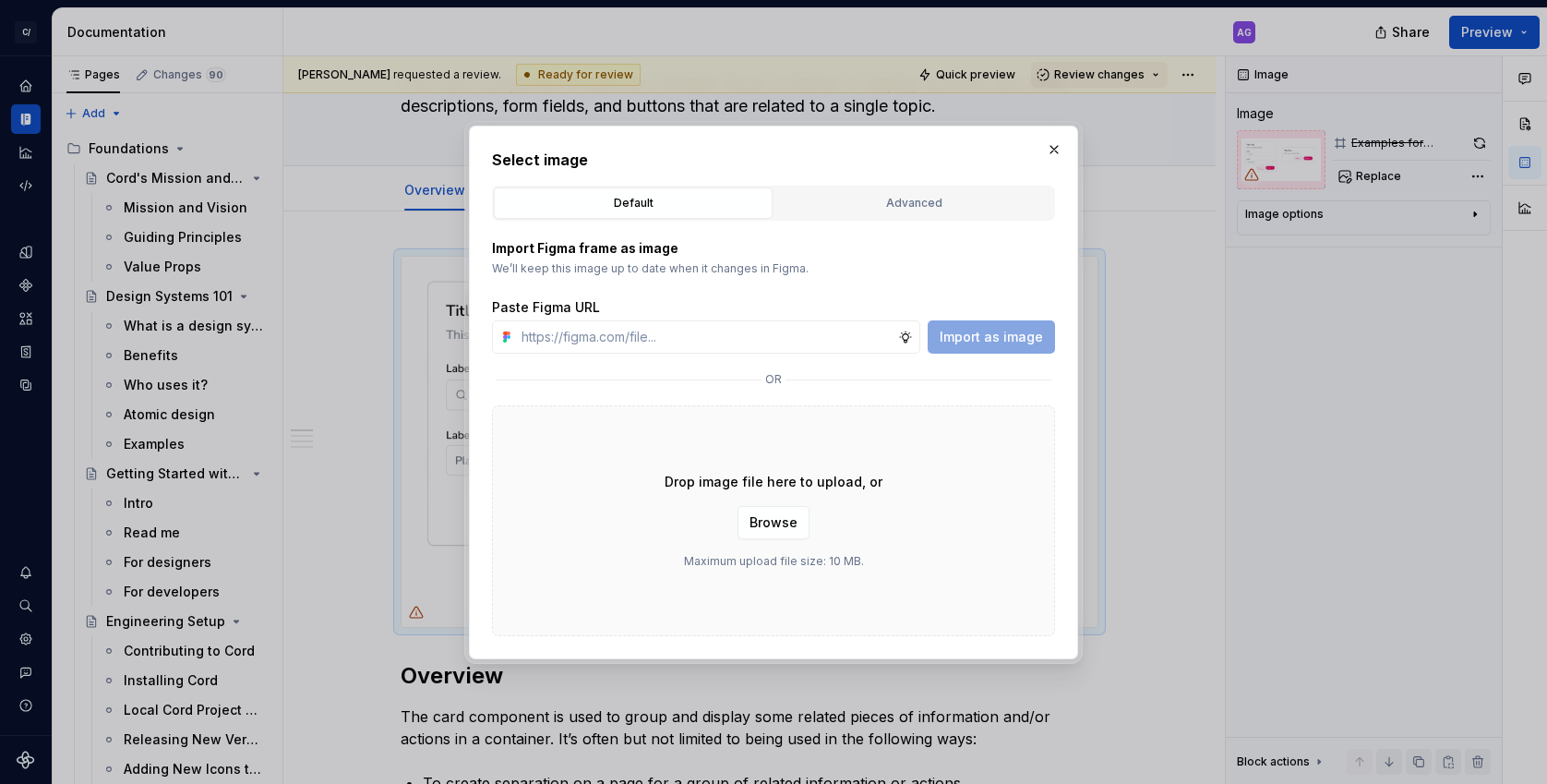
type textarea "*"
type input "https://www.figma.com/design/nkXP0qZEhWWPw4n0NJRlo2/Cord-Component-Sandbox?node…"
click at [996, 340] on span "Import as image" at bounding box center [992, 336] width 104 height 18
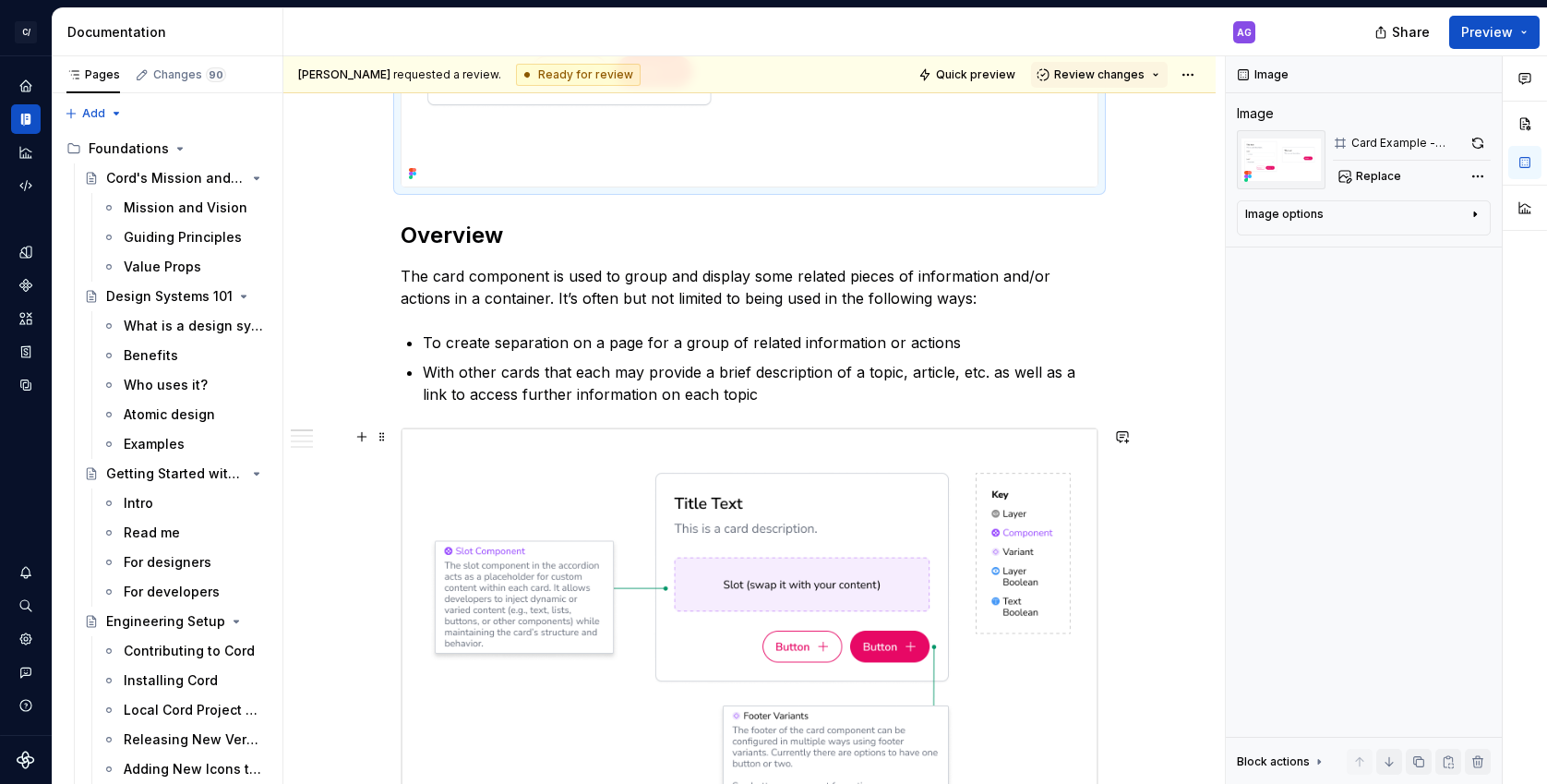
scroll to position [571, 0]
type textarea "*"
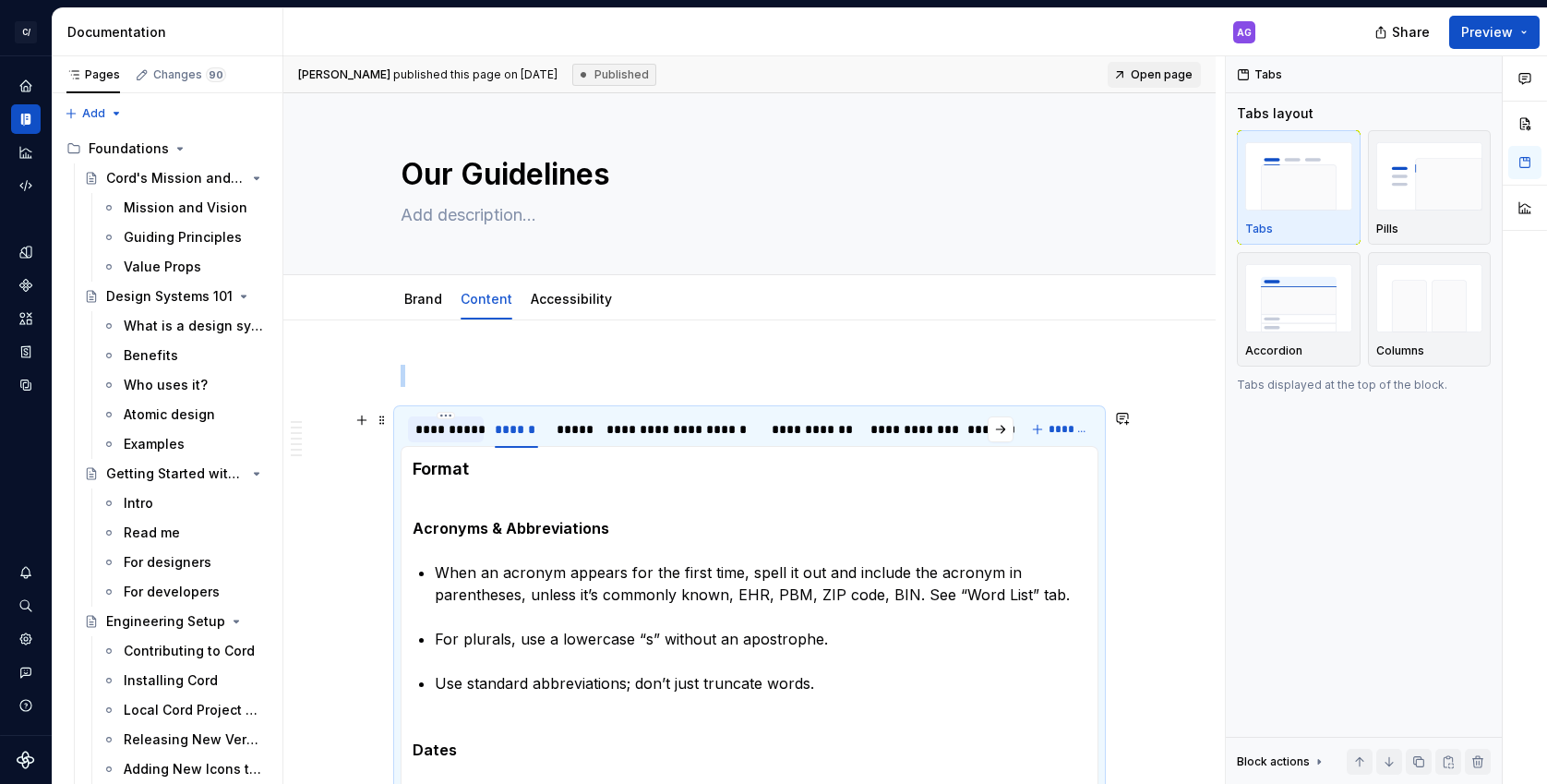
click at [441, 433] on div "**********" at bounding box center [445, 429] width 61 height 18
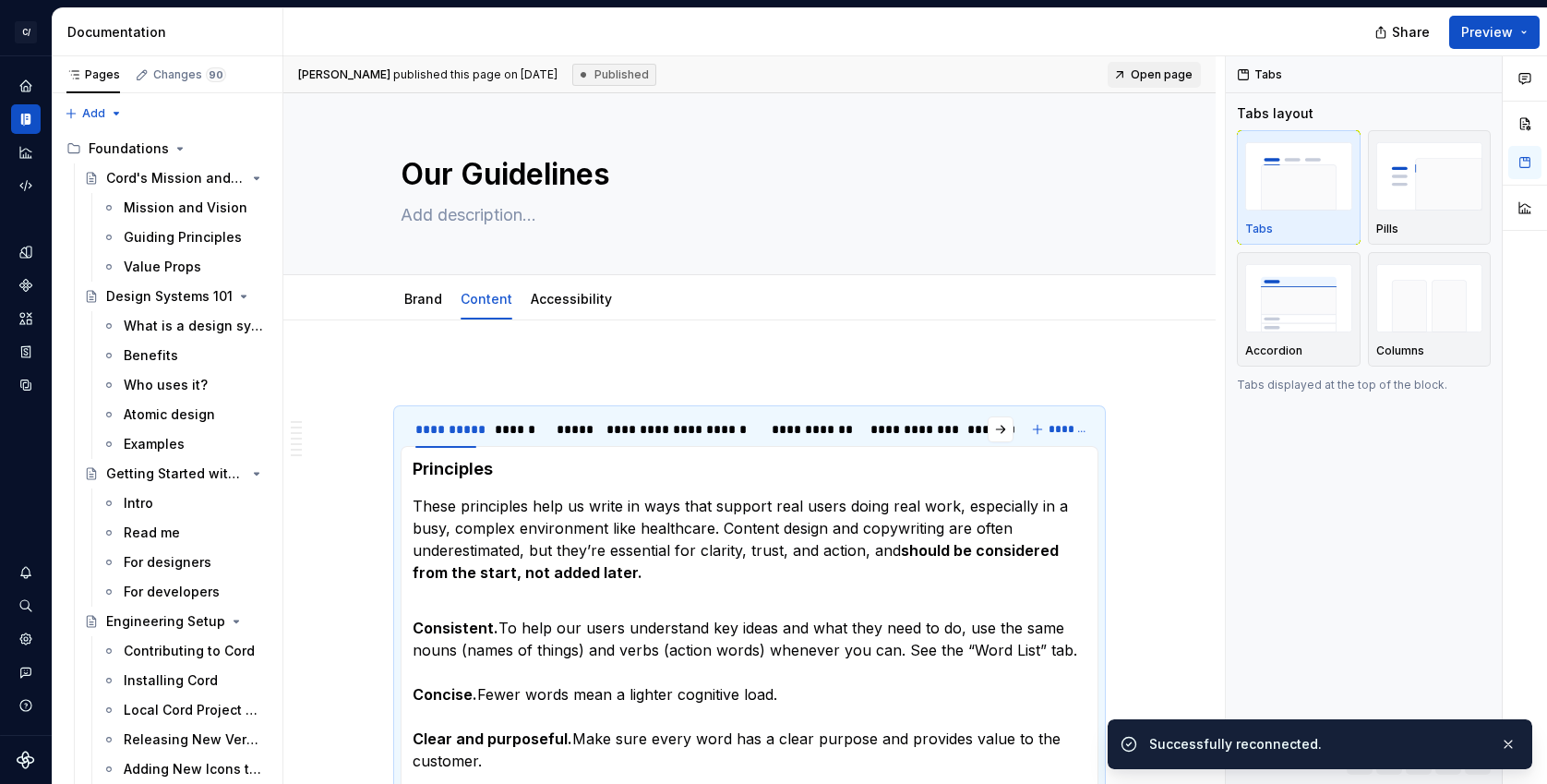
type textarea "*"
